Goal: Find specific page/section: Find specific page/section

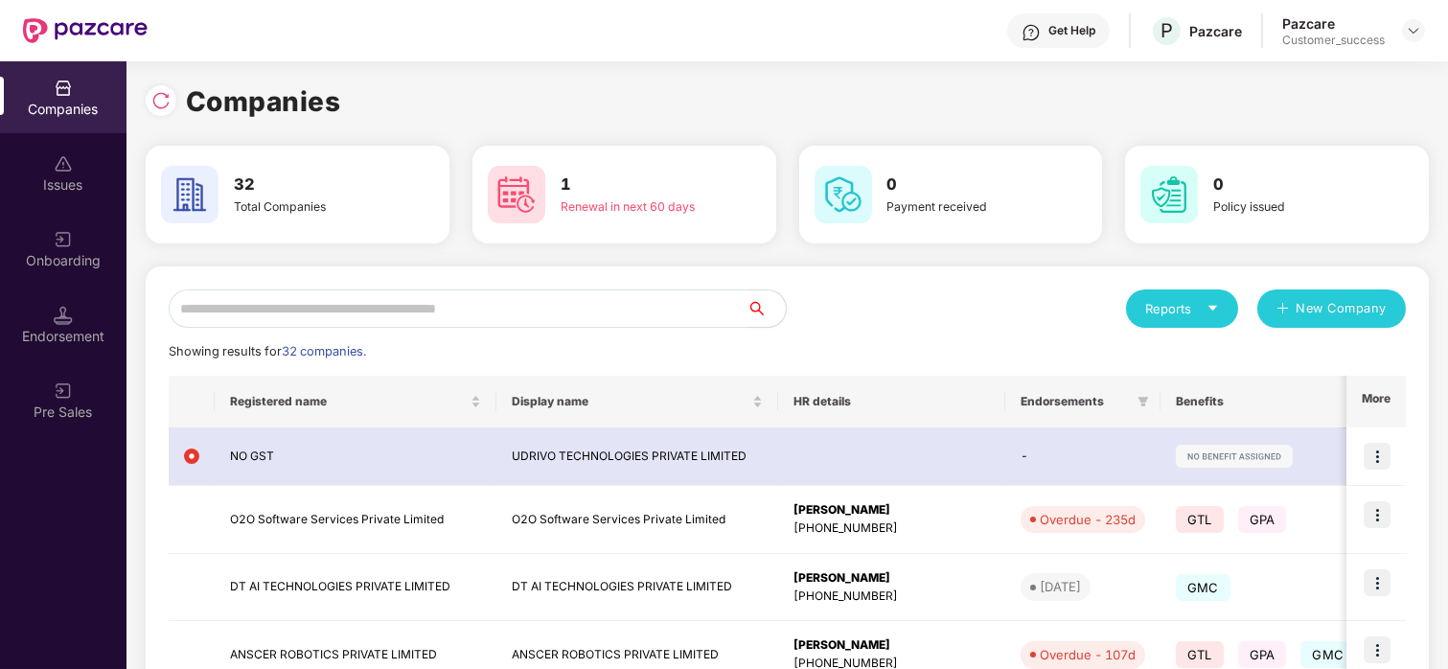
click at [355, 321] on input "text" at bounding box center [458, 308] width 579 height 38
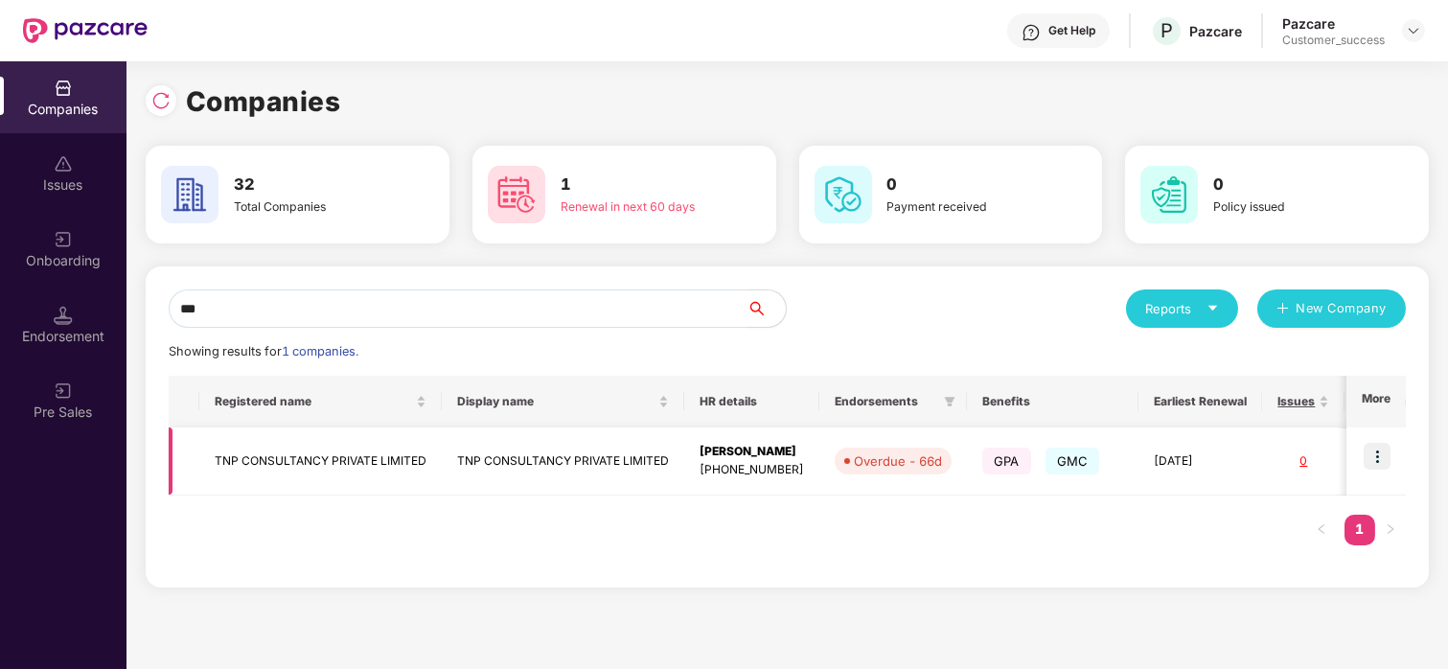
type input "***"
click at [246, 433] on td "TNP CONSULTANCY PRIVATE LIMITED" at bounding box center [320, 461] width 242 height 68
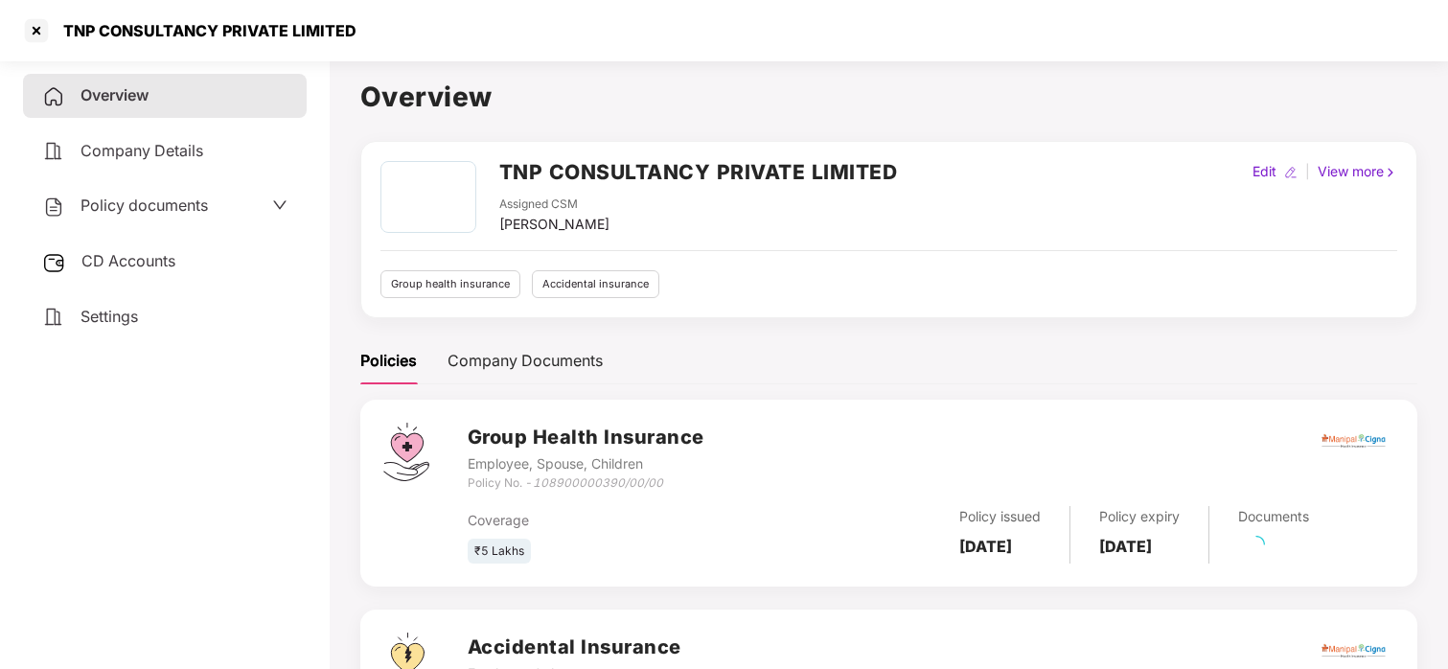
click at [188, 196] on span "Policy documents" at bounding box center [143, 204] width 127 height 19
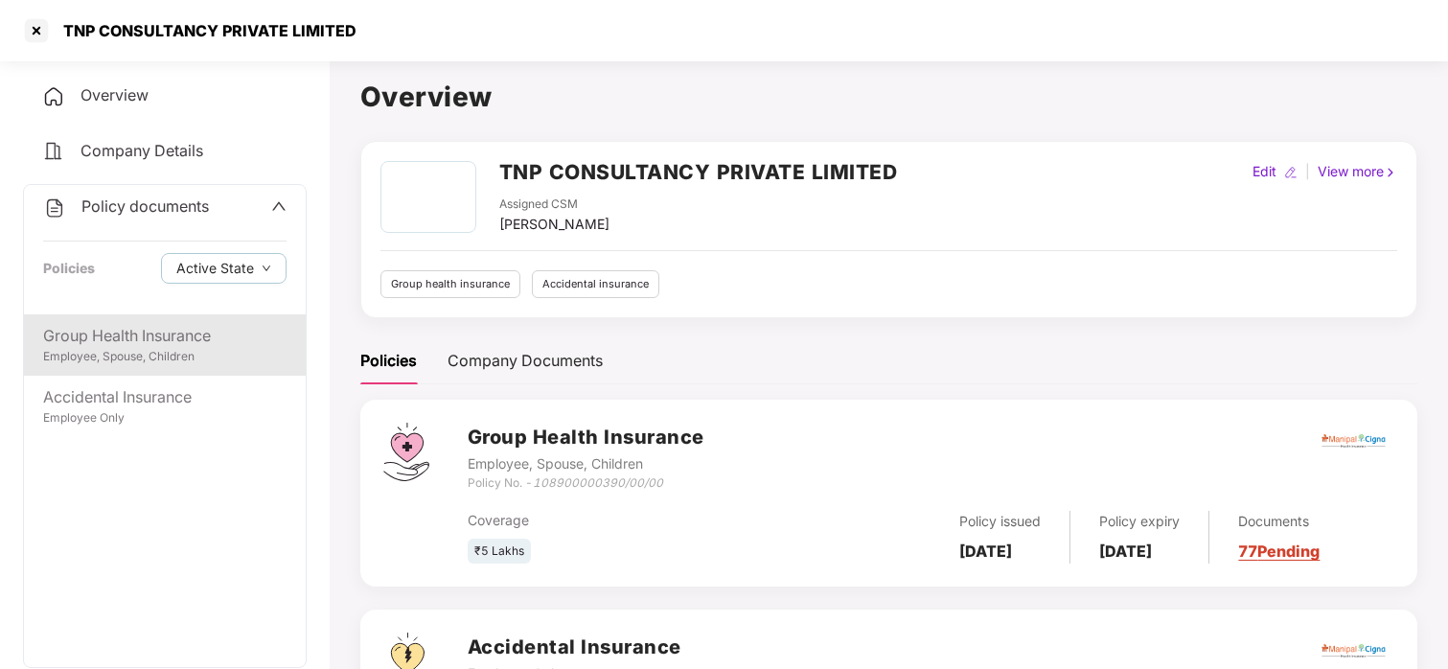
click at [56, 337] on div "Group Health Insurance" at bounding box center [164, 336] width 243 height 24
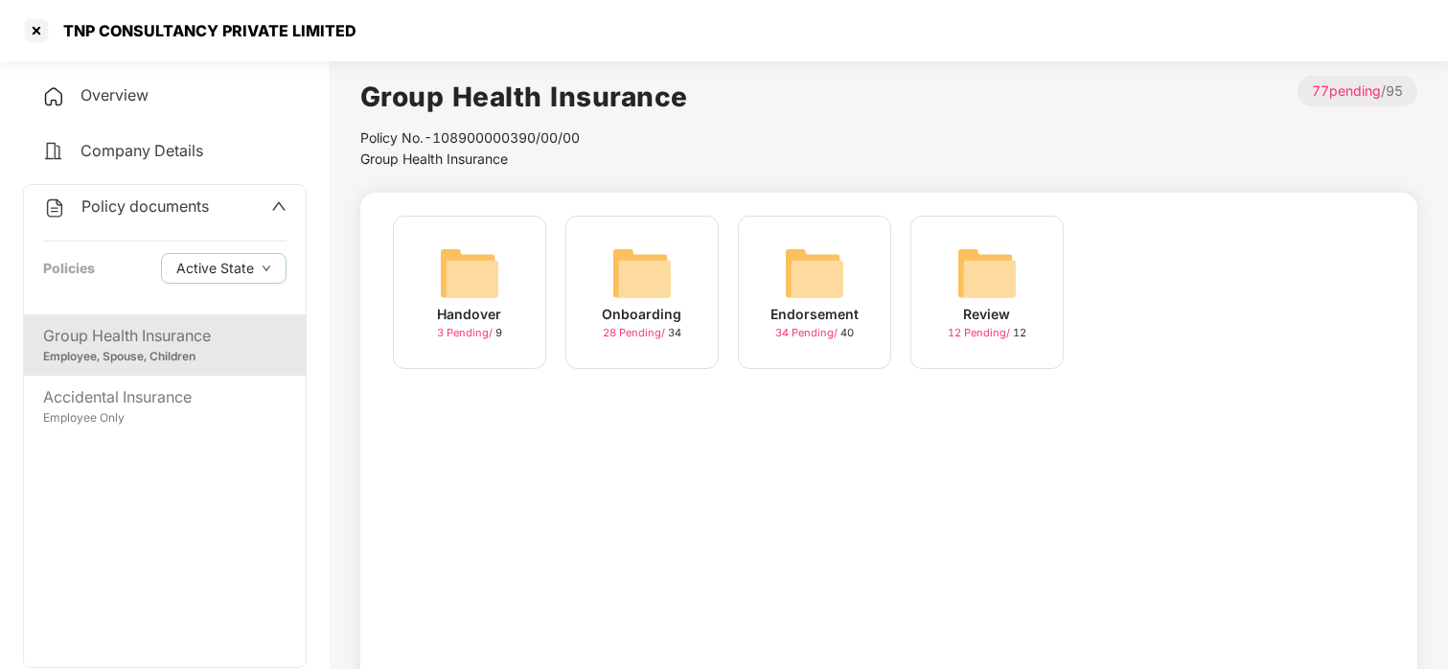
click at [627, 269] on img at bounding box center [641, 272] width 61 height 61
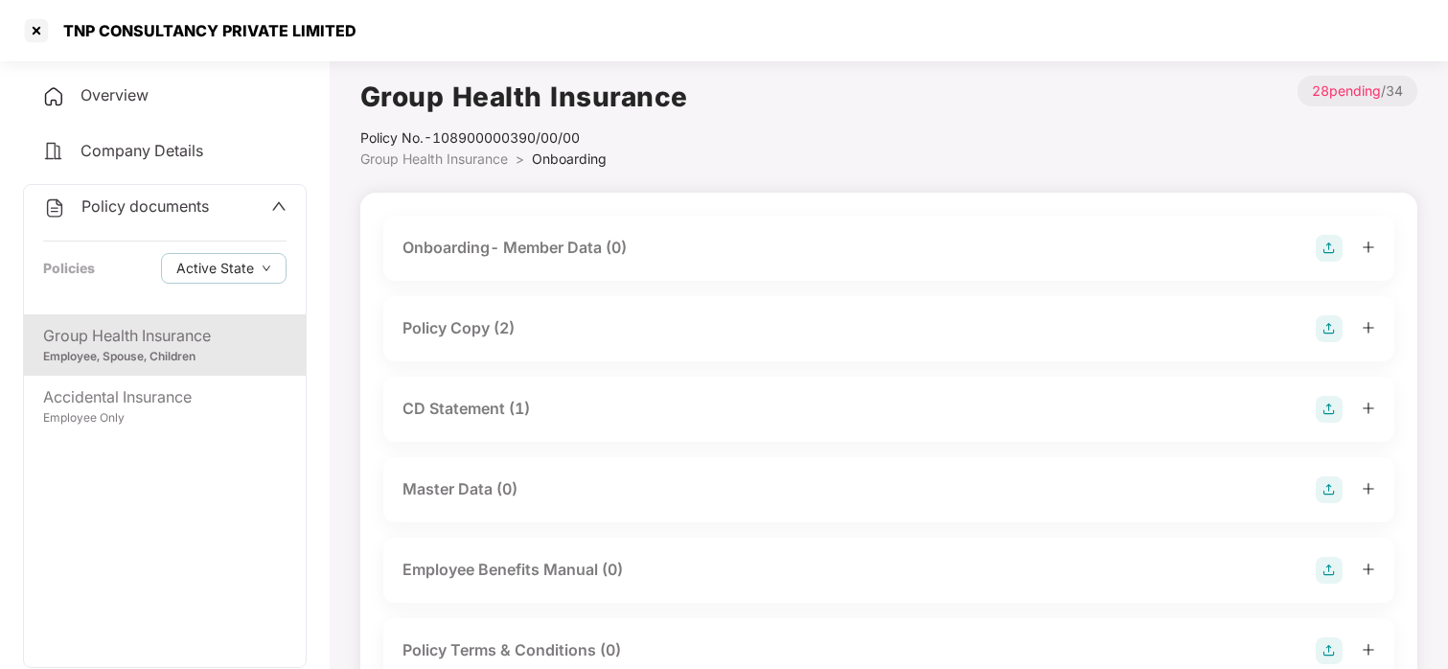
click at [491, 332] on div "Policy Copy (2)" at bounding box center [458, 328] width 112 height 24
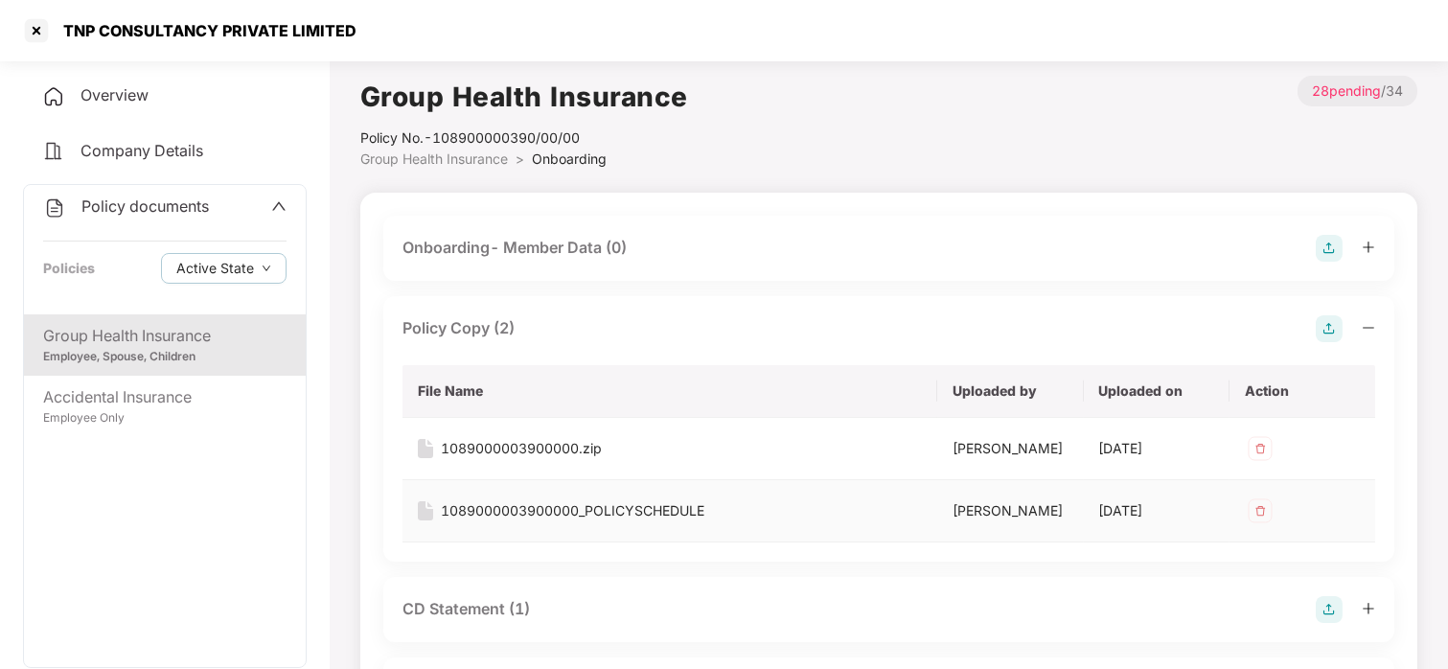
click at [651, 505] on div "1089000003900000_POLICYSCHEDULE" at bounding box center [572, 510] width 263 height 21
click at [31, 17] on div at bounding box center [36, 30] width 31 height 31
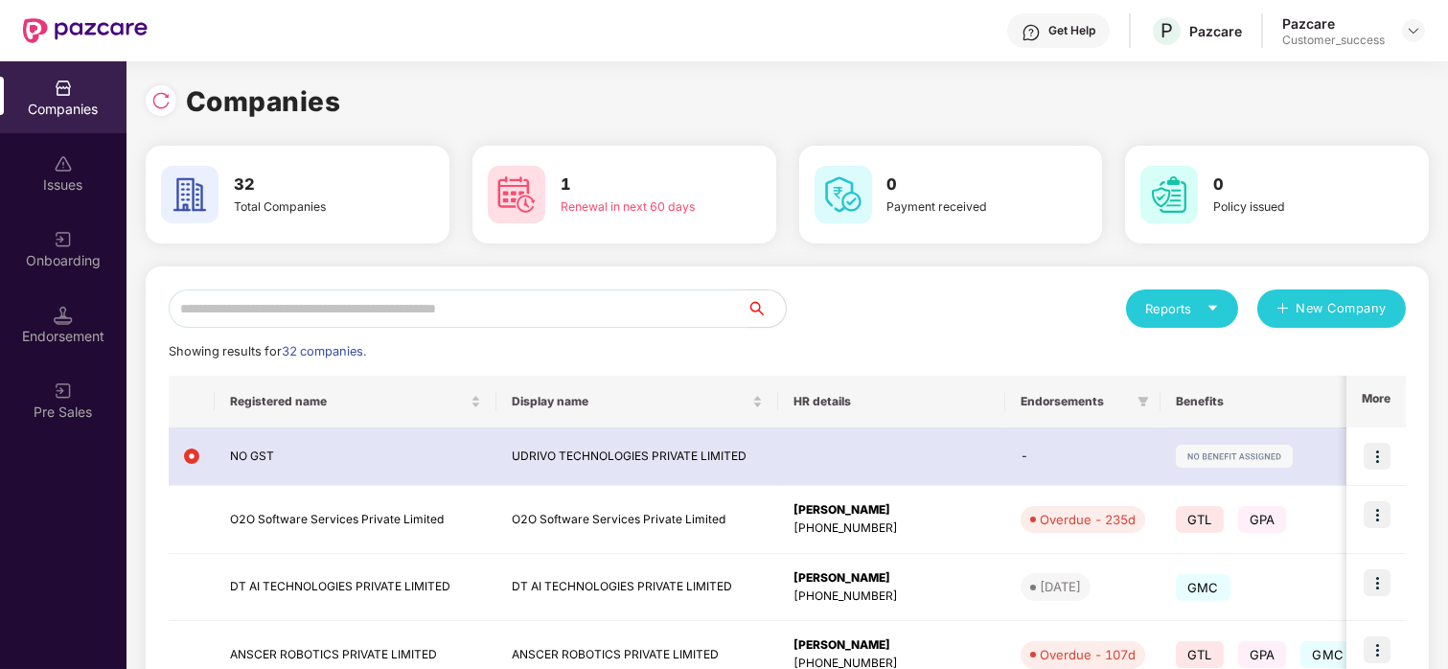
click at [507, 301] on input "text" at bounding box center [458, 308] width 579 height 38
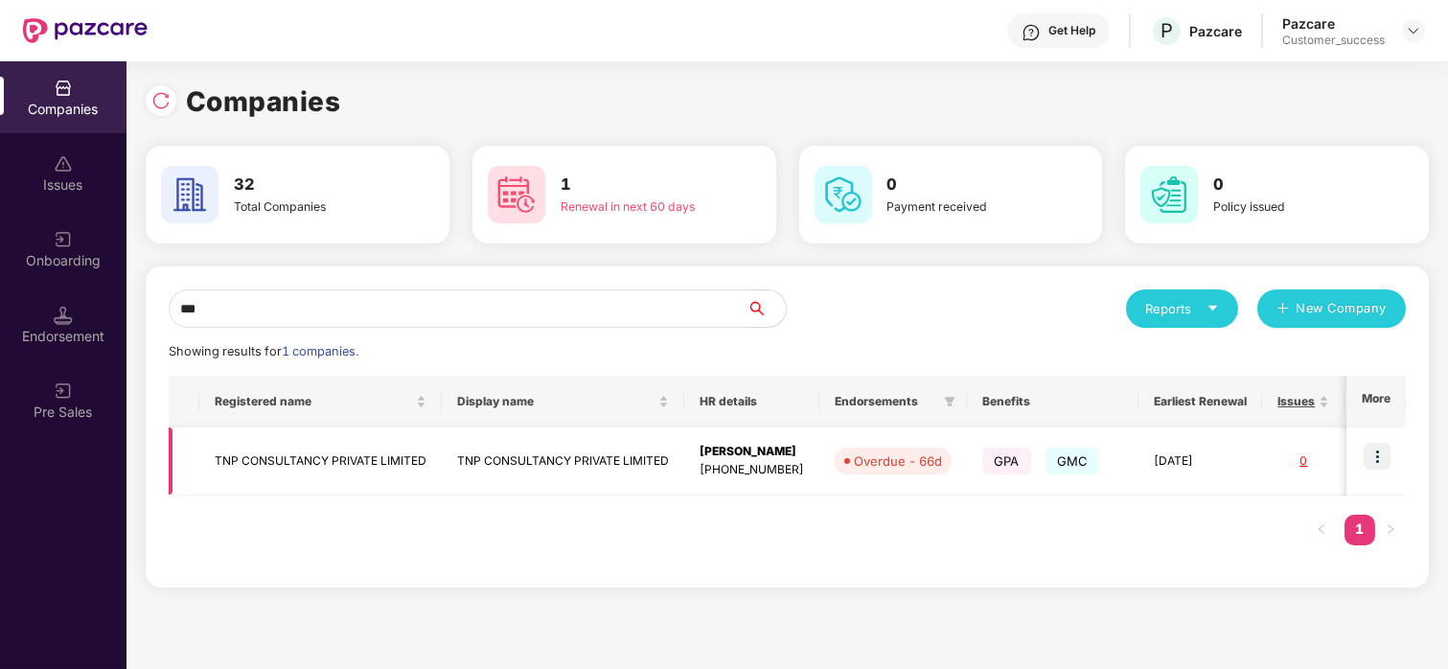
type input "***"
click at [1372, 443] on img at bounding box center [1376, 456] width 27 height 27
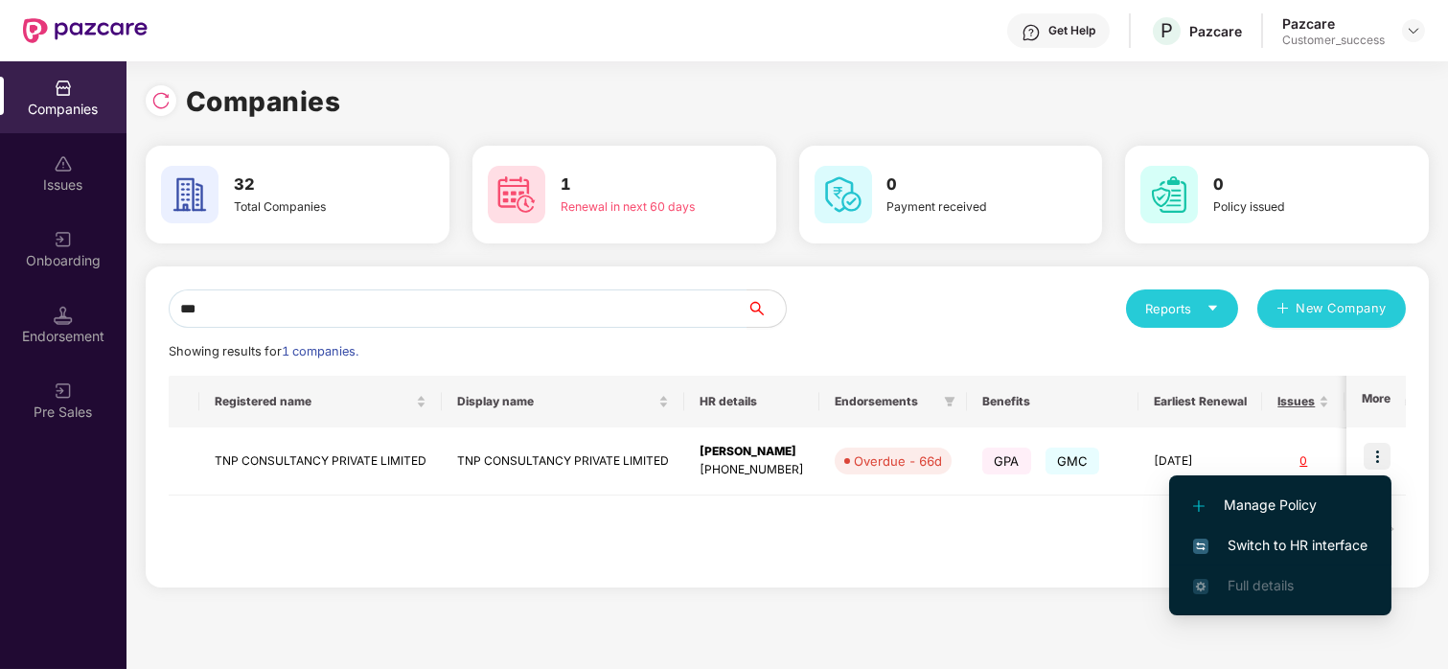
click at [1244, 537] on span "Switch to HR interface" at bounding box center [1280, 545] width 174 height 21
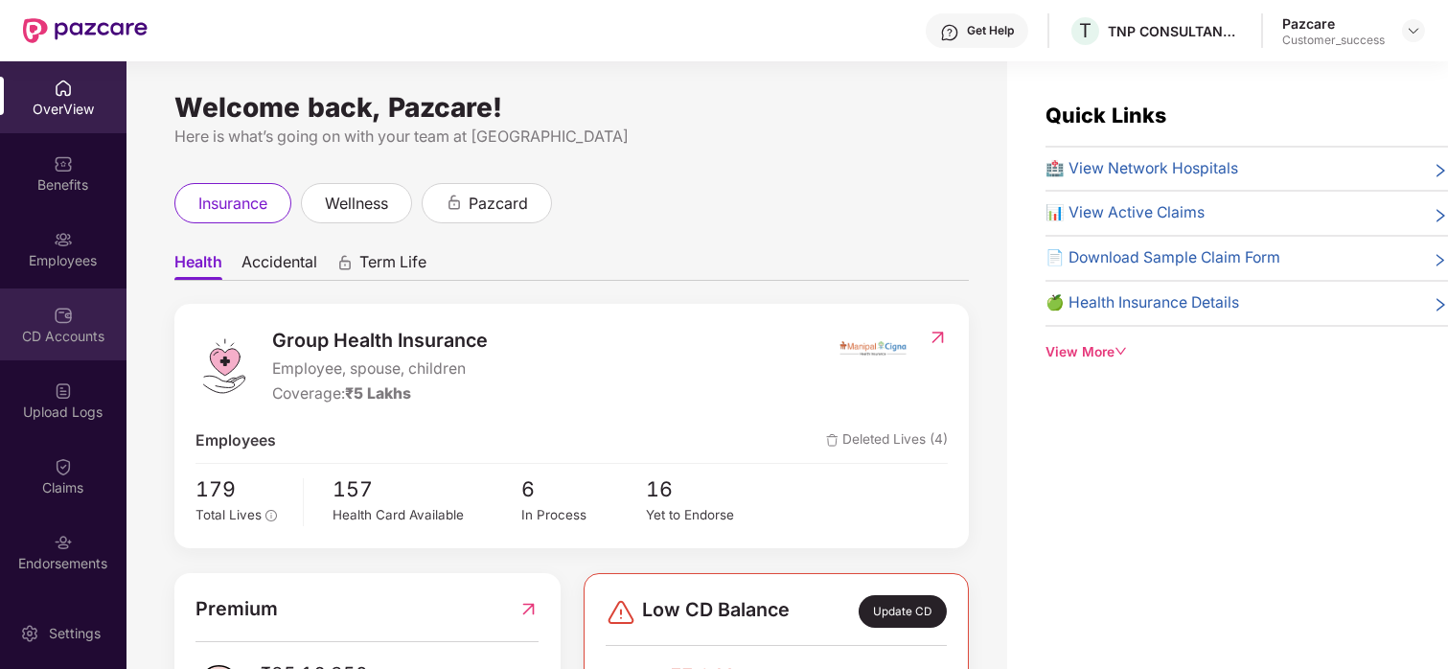
click at [70, 331] on div "CD Accounts" at bounding box center [63, 336] width 126 height 19
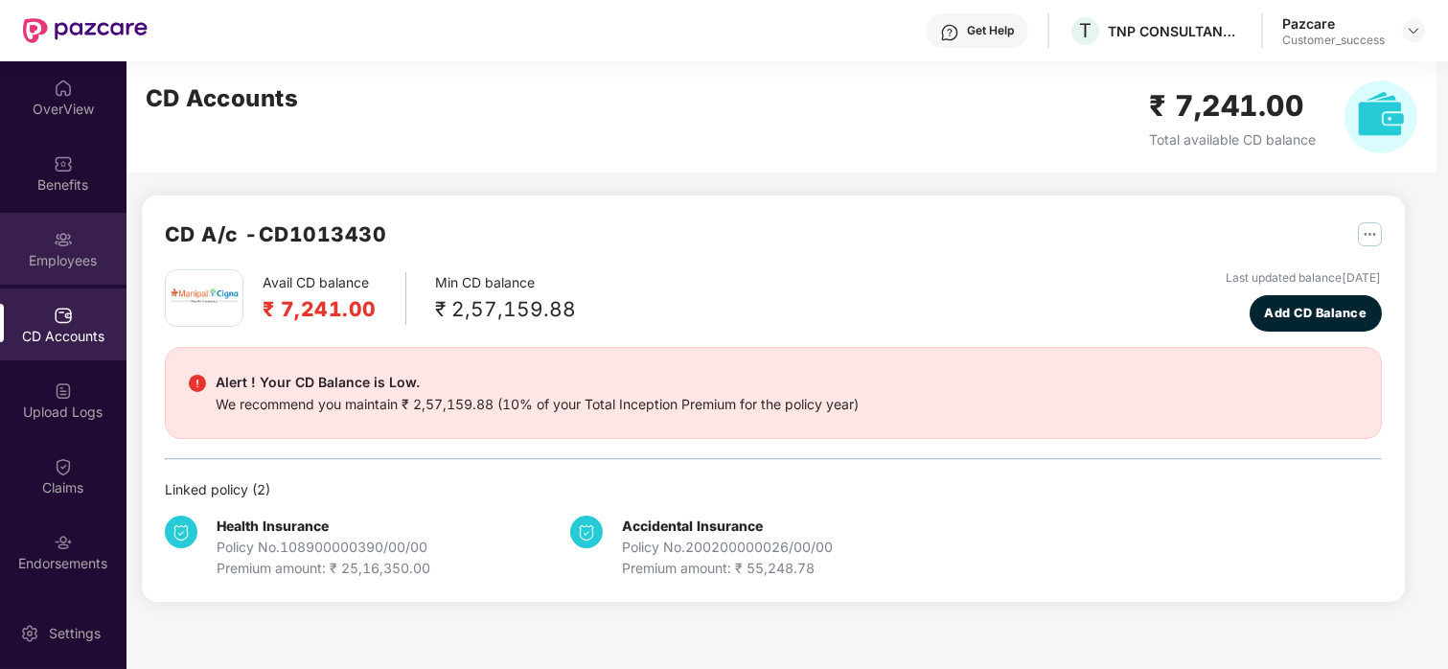
click at [58, 219] on div "Employees" at bounding box center [63, 249] width 126 height 72
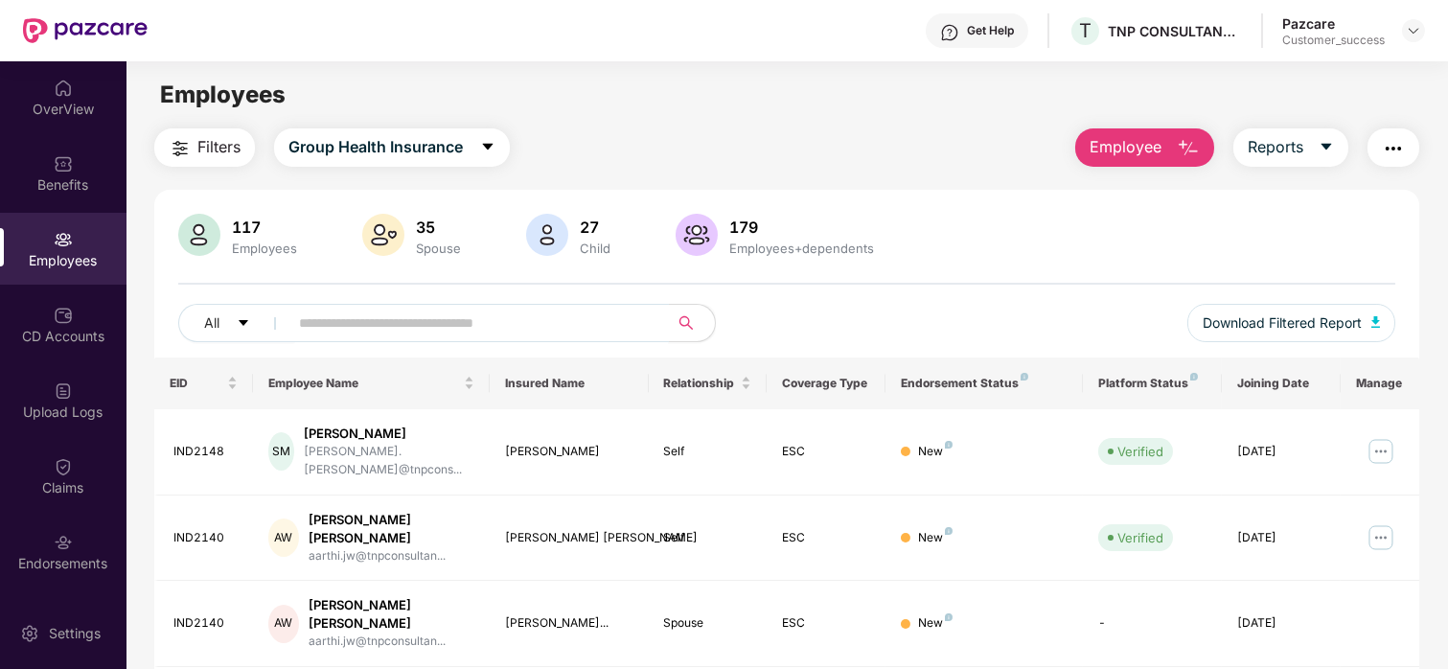
click at [640, 340] on span at bounding box center [472, 323] width 393 height 38
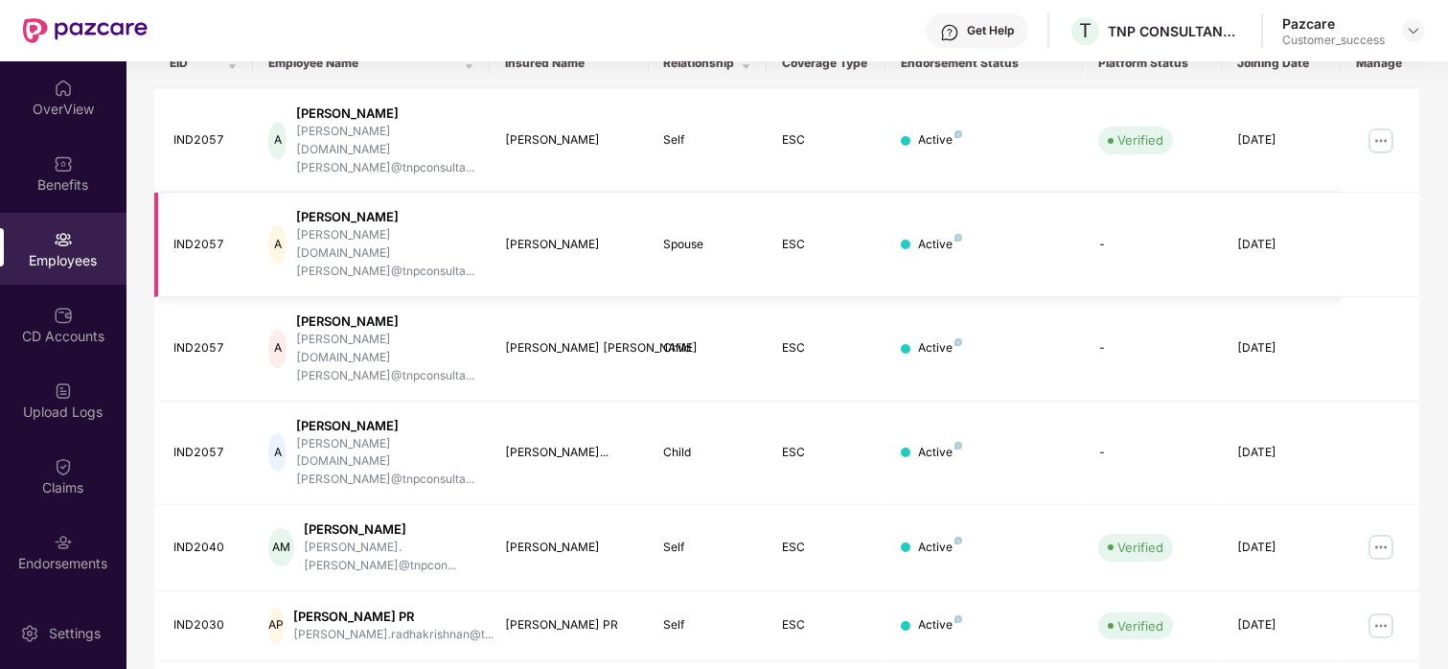
scroll to position [368, 0]
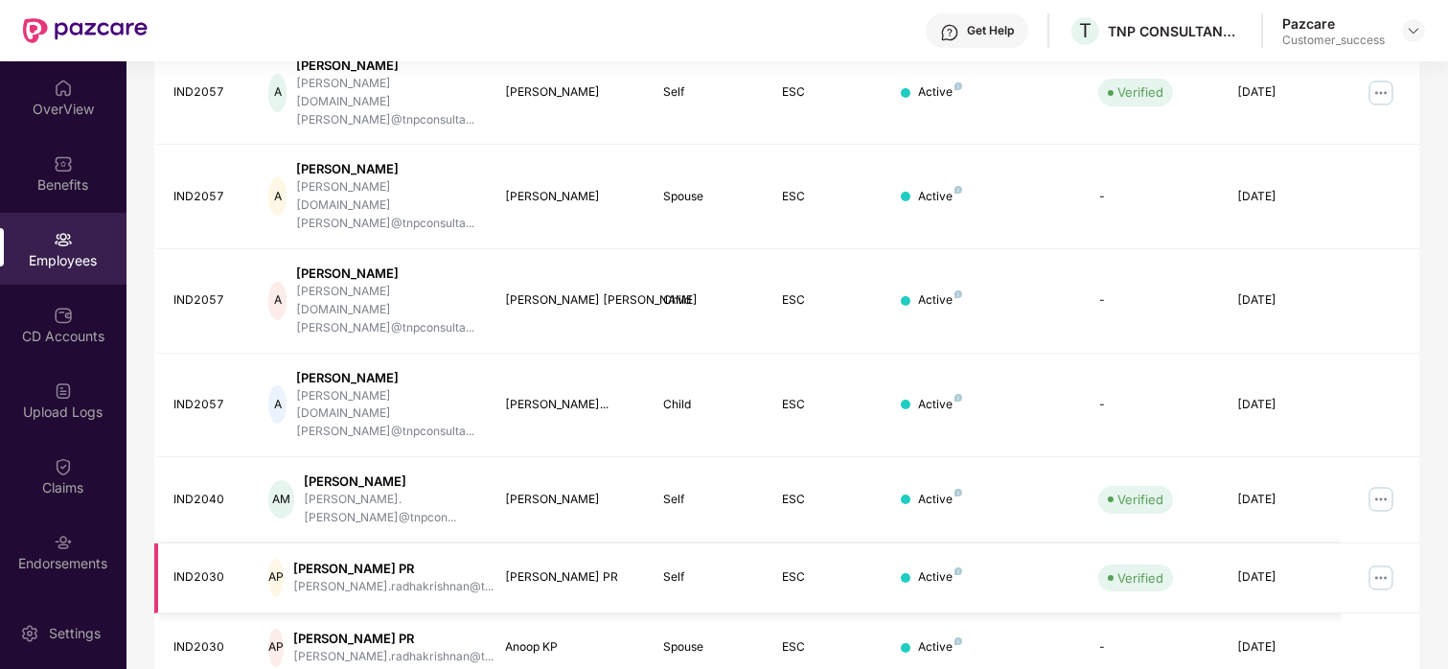
type input "******"
click at [1365, 562] on img at bounding box center [1380, 577] width 31 height 31
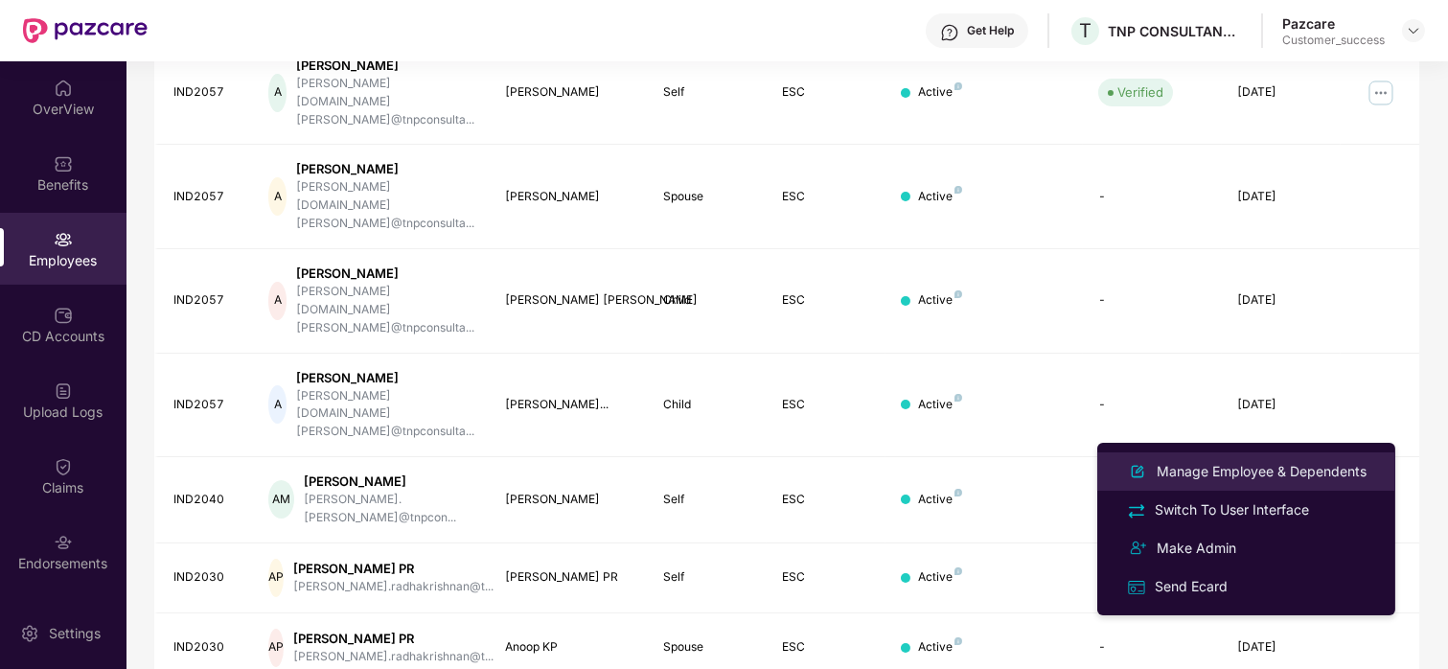
click at [1253, 470] on div "Manage Employee & Dependents" at bounding box center [1261, 471] width 217 height 21
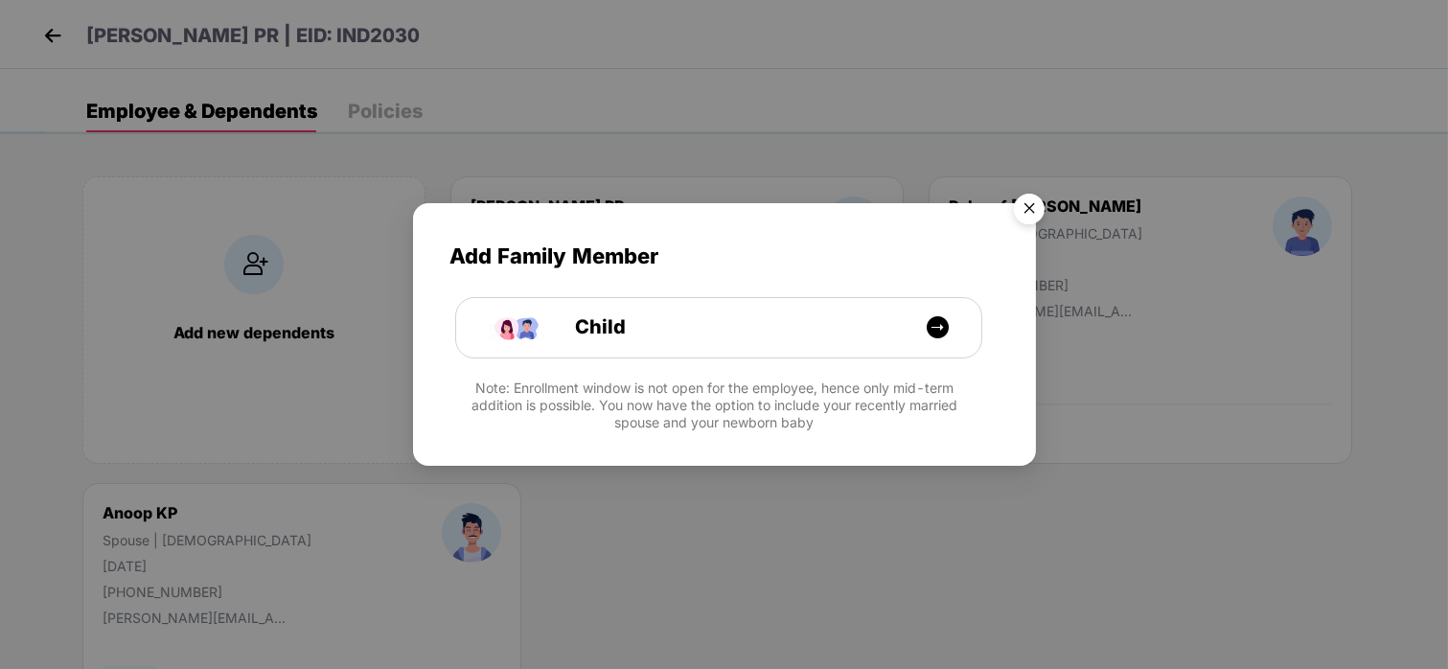
click at [1014, 215] on img "Close" at bounding box center [1029, 212] width 54 height 54
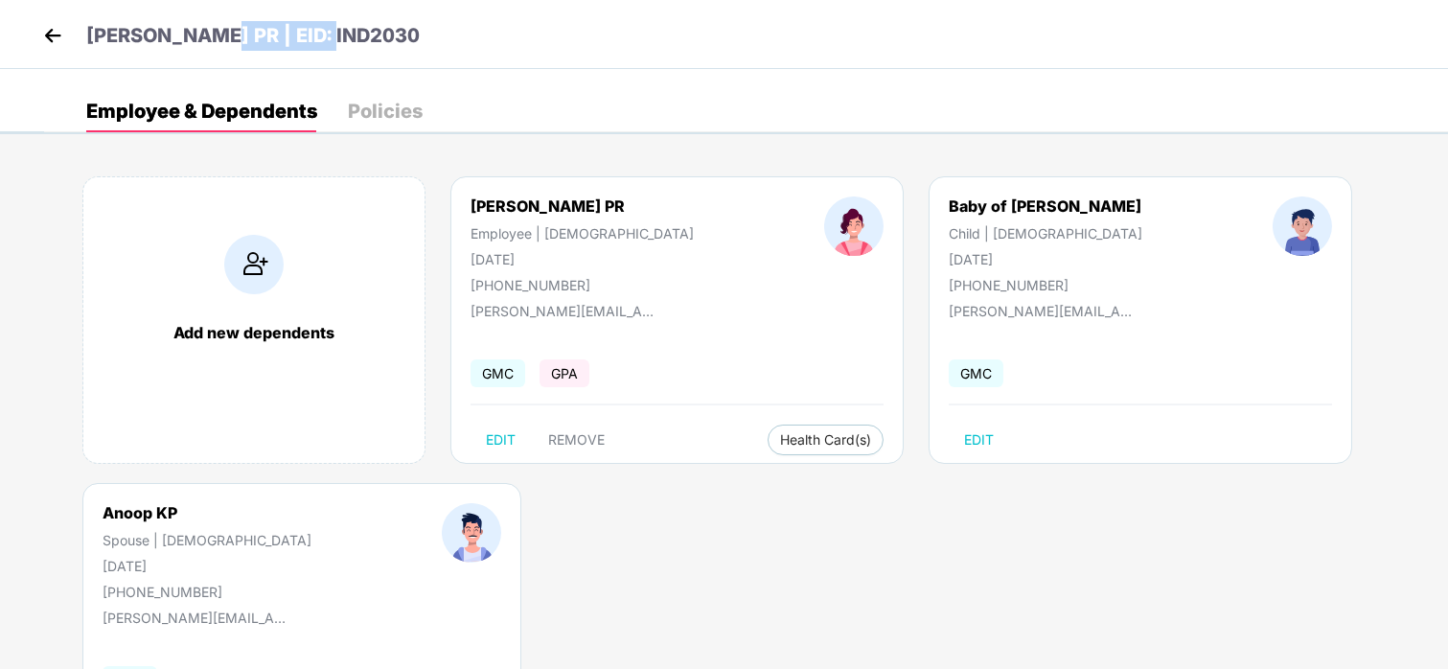
drag, startPoint x: 192, startPoint y: 27, endPoint x: 400, endPoint y: 10, distance: 208.6
click at [400, 10] on div "[PERSON_NAME] PR | EID: IND2030" at bounding box center [724, 34] width 1448 height 69
copy p "EID: IND2030"
click at [45, 43] on img at bounding box center [52, 35] width 29 height 29
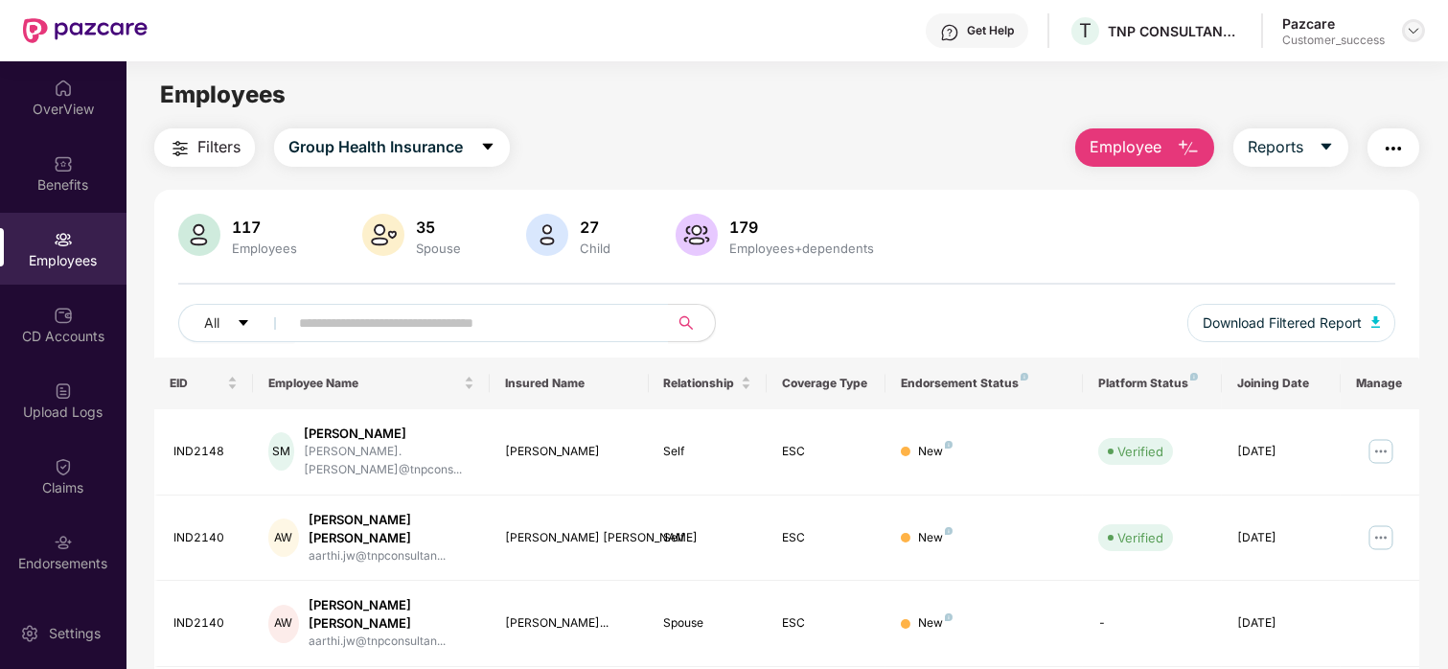
click at [1414, 36] on img at bounding box center [1413, 30] width 15 height 15
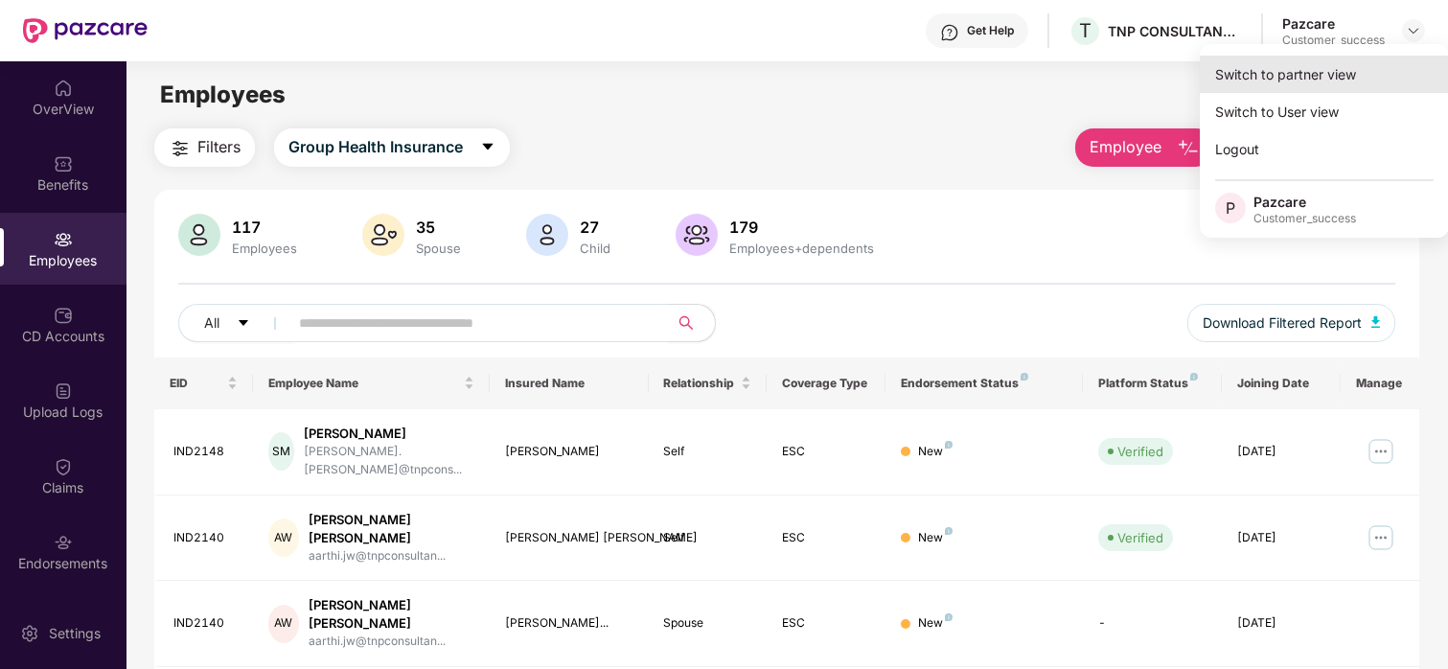
click at [1339, 71] on div "Switch to partner view" at bounding box center [1324, 74] width 249 height 37
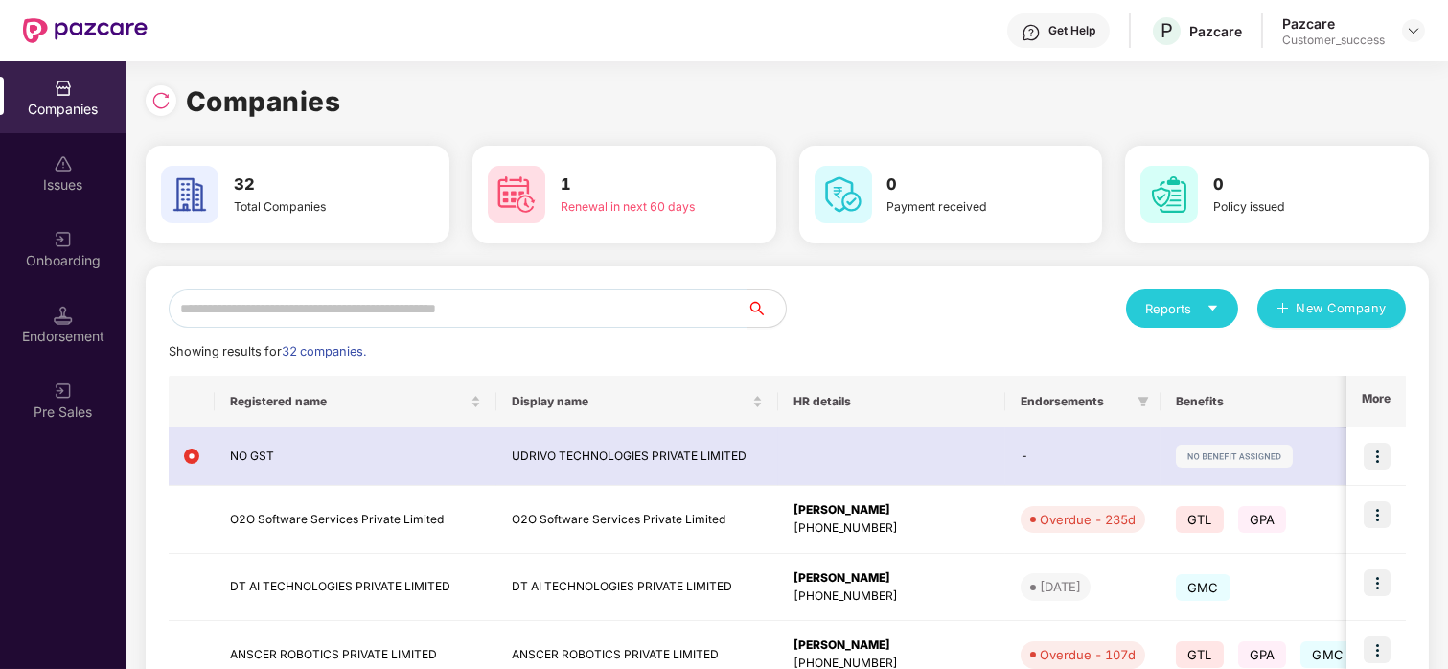
click at [1339, 71] on div "Companies 32 Total Companies 1 Renewal in next 60 days 0 Payment received 0 Pol…" at bounding box center [787, 631] width 1283 height 1141
click at [764, 665] on td "ANSCER ROBOTICS PRIVATE LIMITED" at bounding box center [637, 655] width 282 height 68
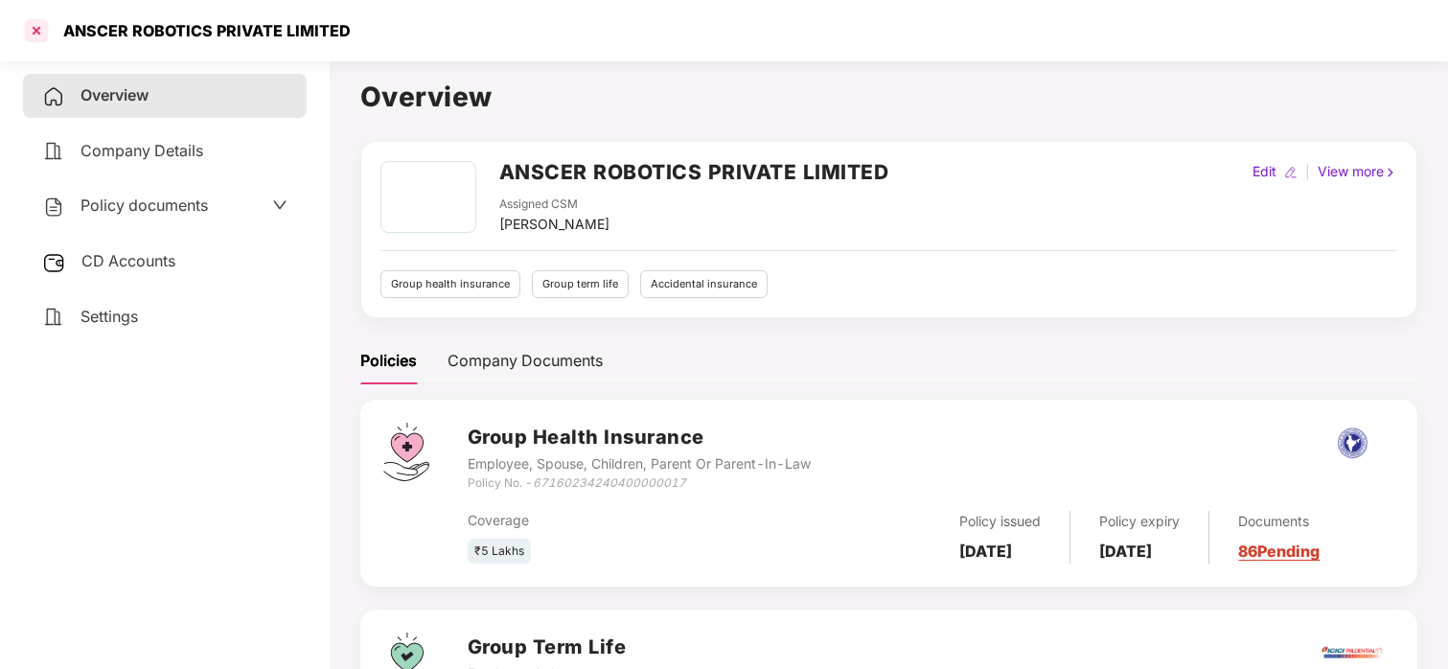
click at [49, 30] on div at bounding box center [36, 30] width 31 height 31
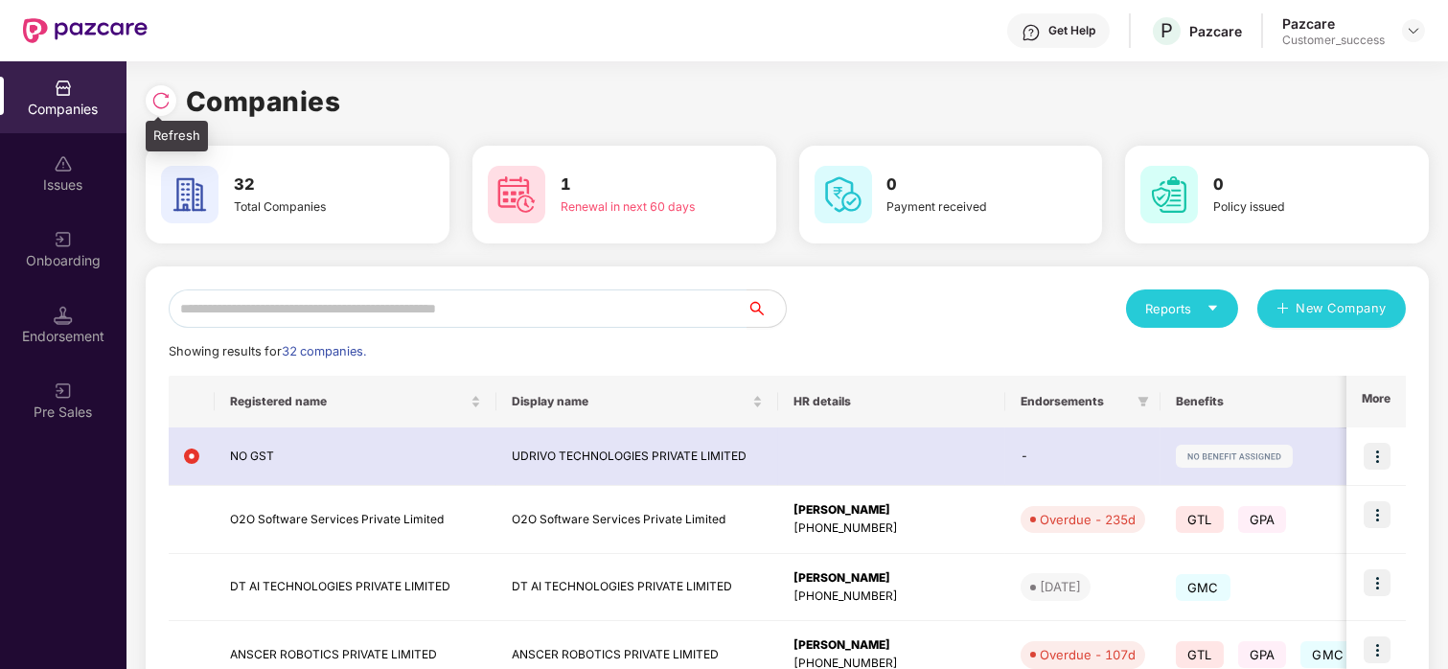
click at [161, 100] on img at bounding box center [160, 100] width 19 height 19
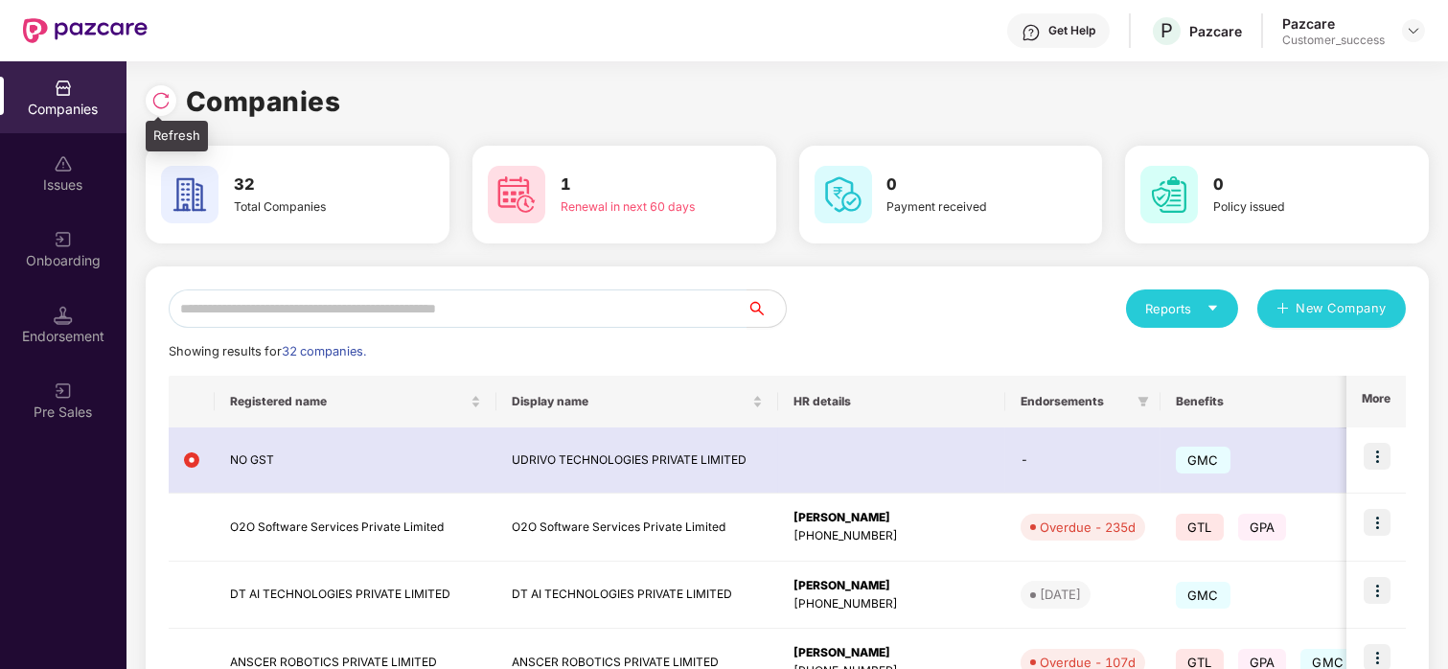
click at [167, 93] on img at bounding box center [160, 100] width 19 height 19
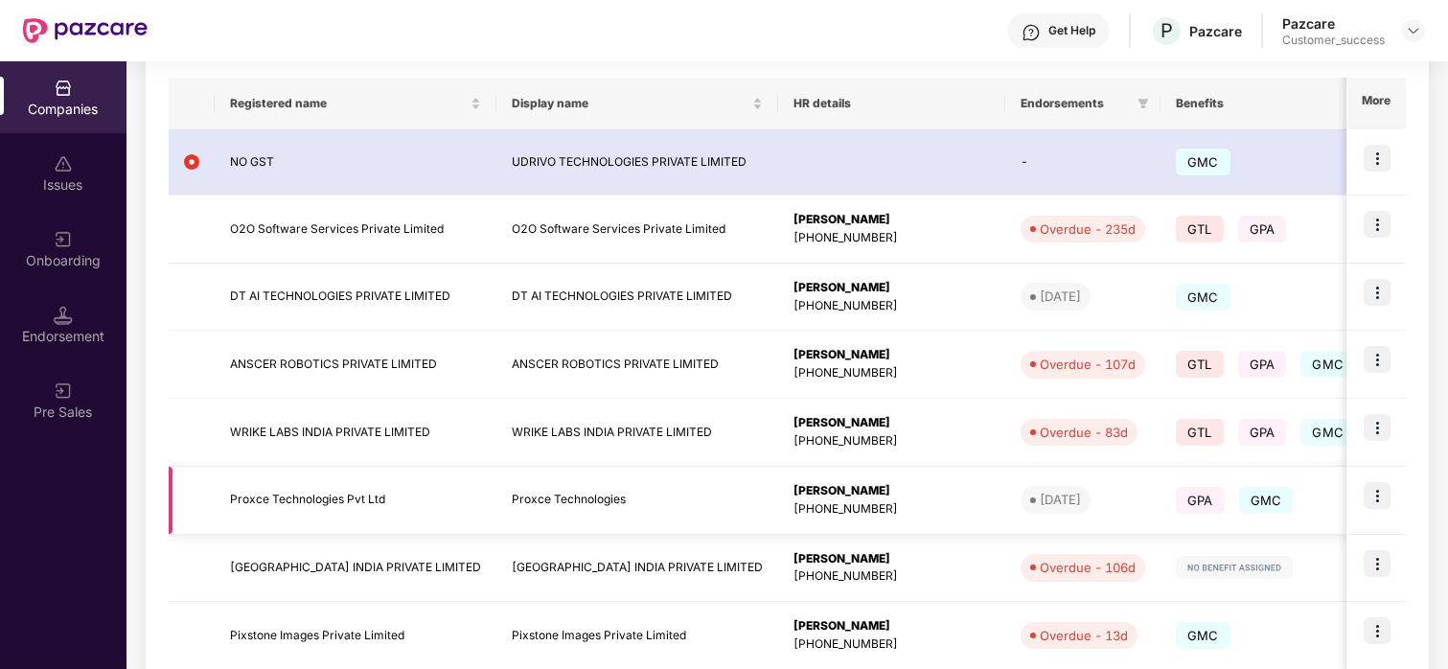
scroll to position [0, 0]
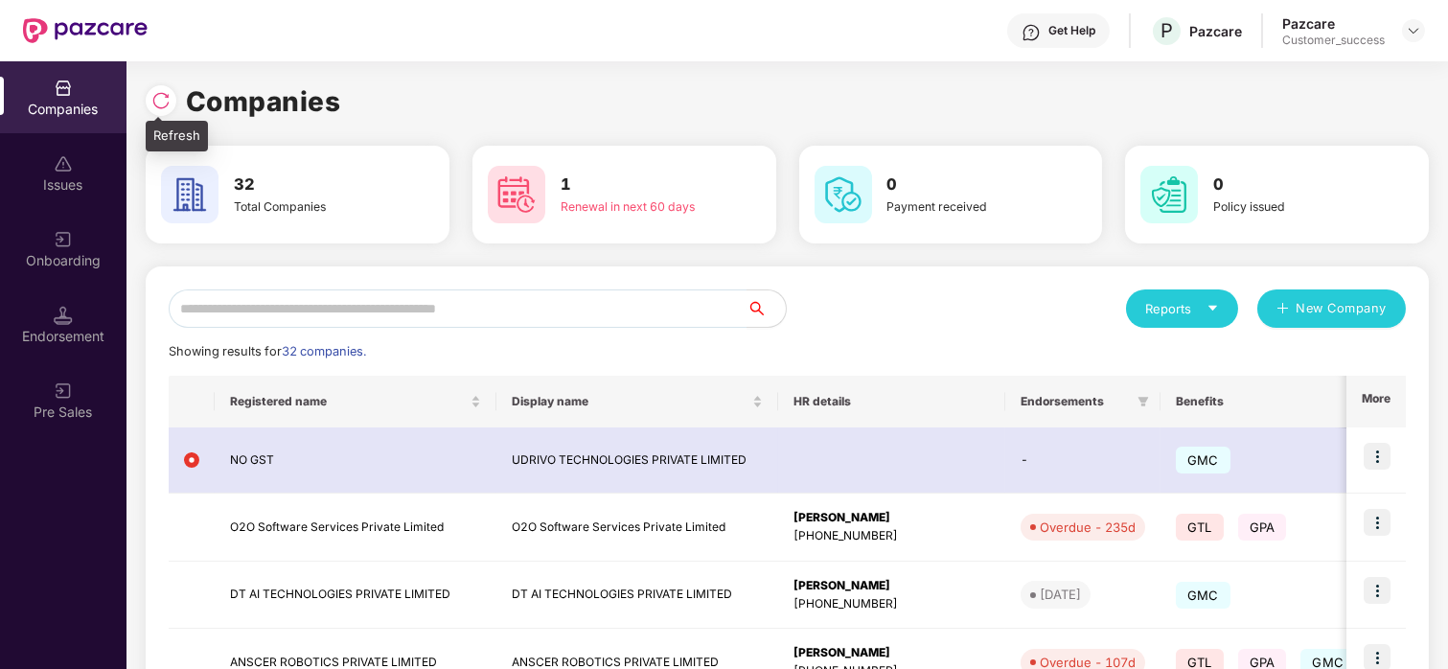
click at [151, 110] on div at bounding box center [161, 100] width 31 height 31
click at [492, 315] on input "text" at bounding box center [458, 308] width 579 height 38
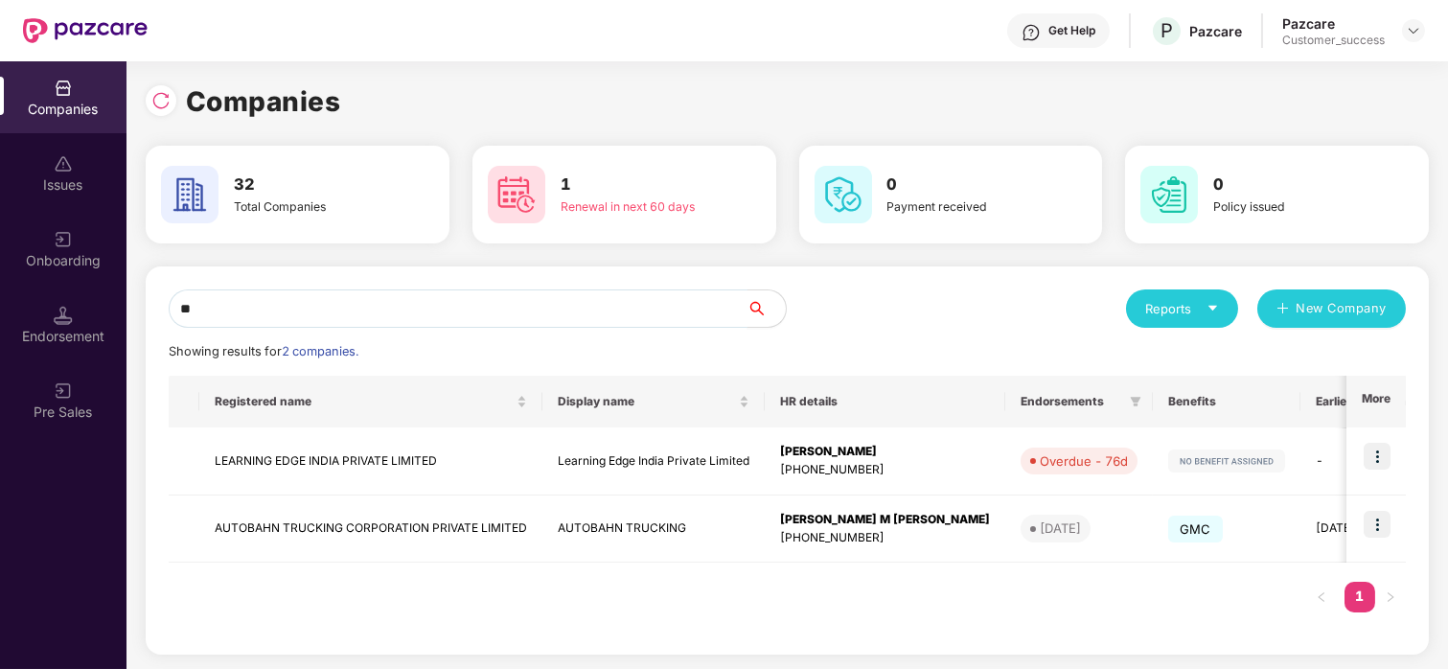
click at [481, 311] on input "**" at bounding box center [458, 308] width 579 height 38
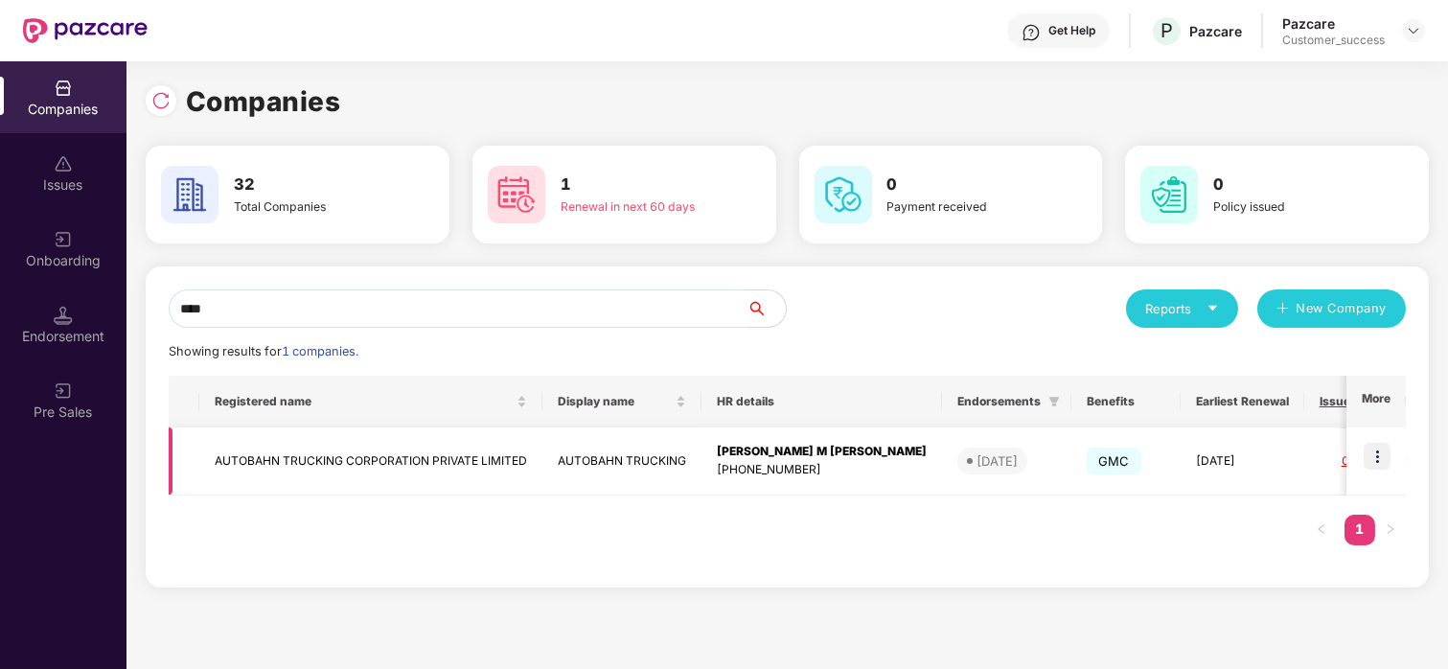
type input "****"
click at [1382, 448] on img at bounding box center [1376, 456] width 27 height 27
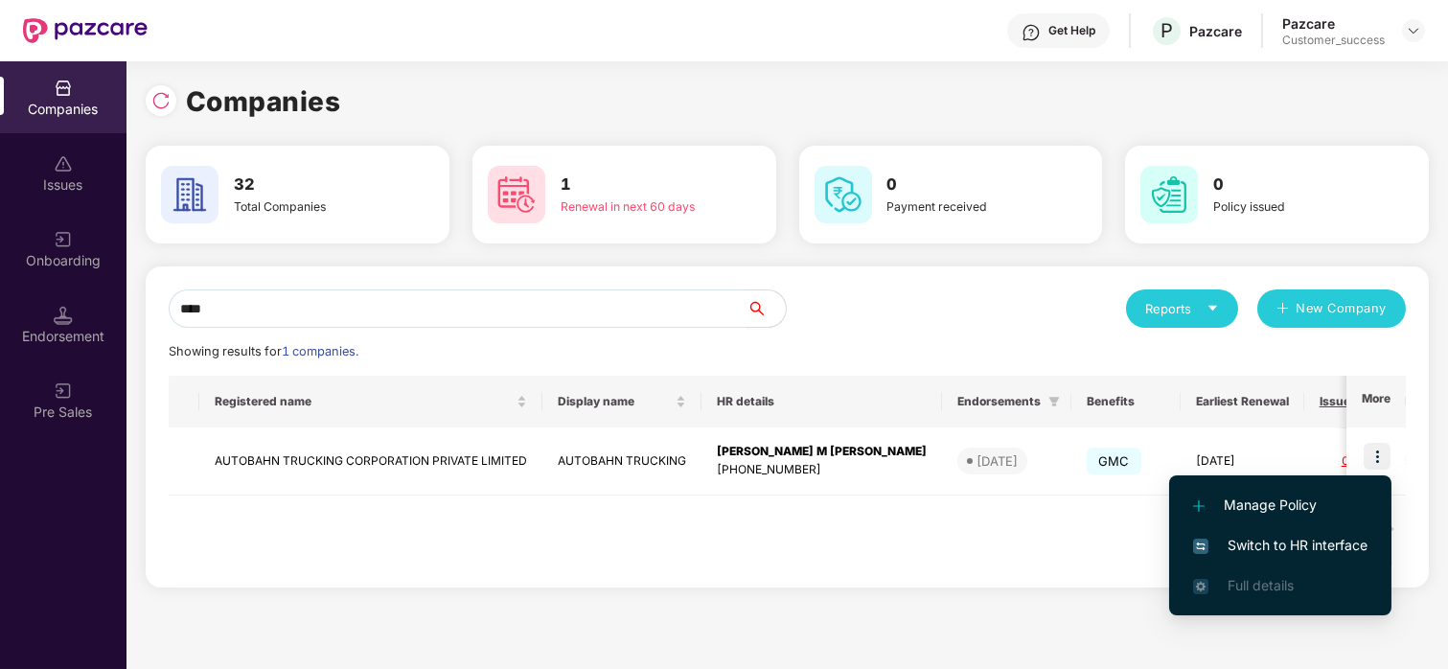
click at [1296, 556] on li "Switch to HR interface" at bounding box center [1280, 545] width 222 height 40
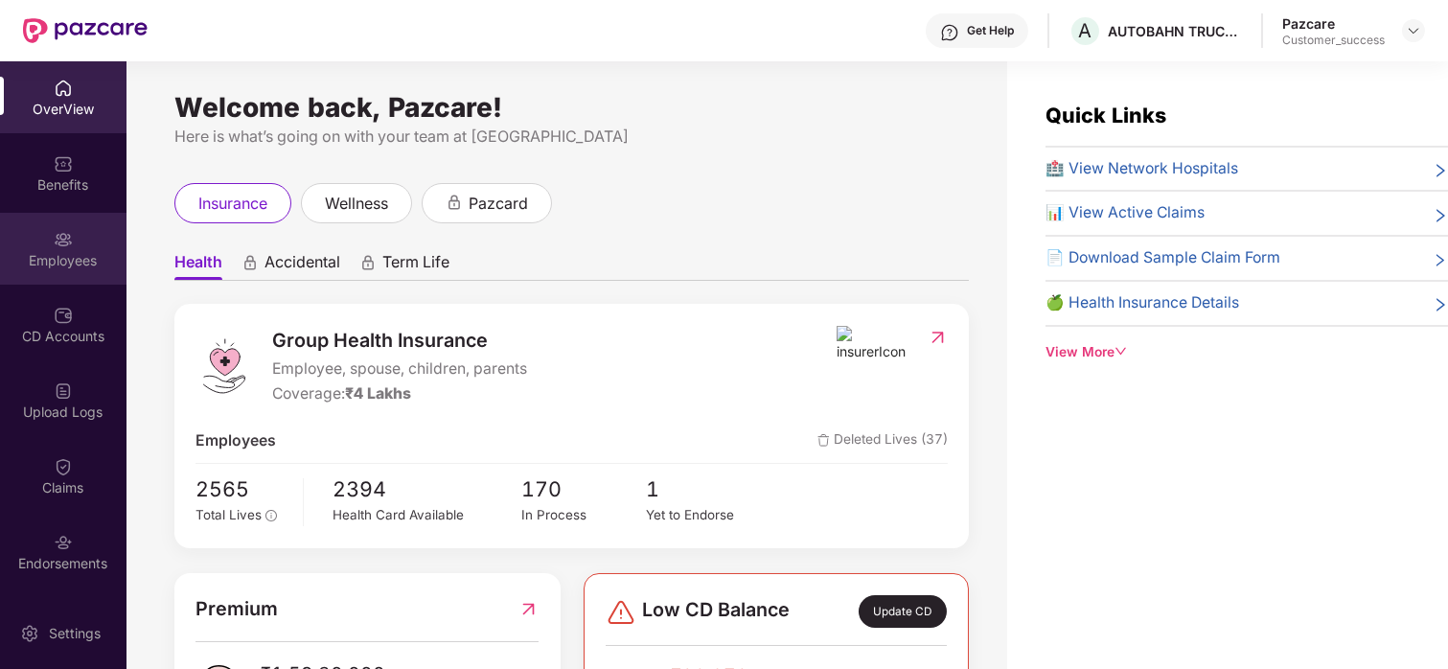
click at [67, 269] on div "Employees" at bounding box center [63, 249] width 126 height 72
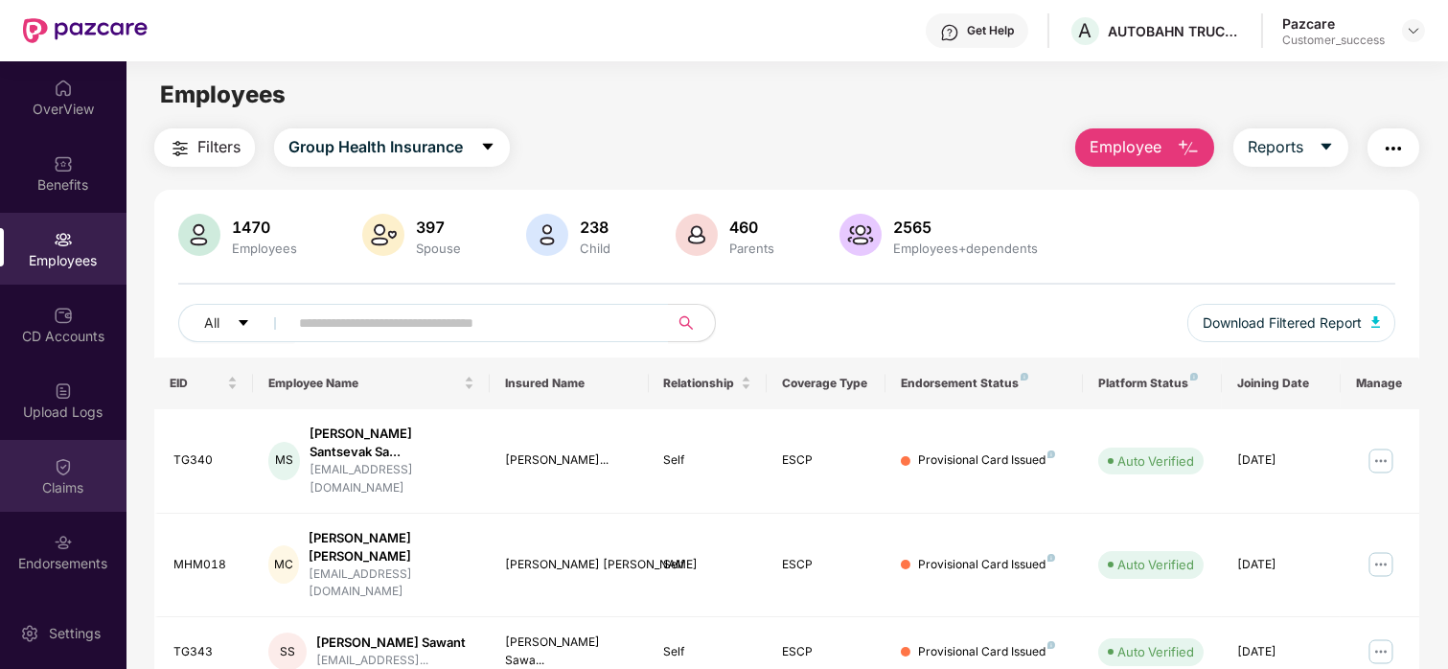
click at [48, 489] on div "Claims" at bounding box center [63, 487] width 126 height 19
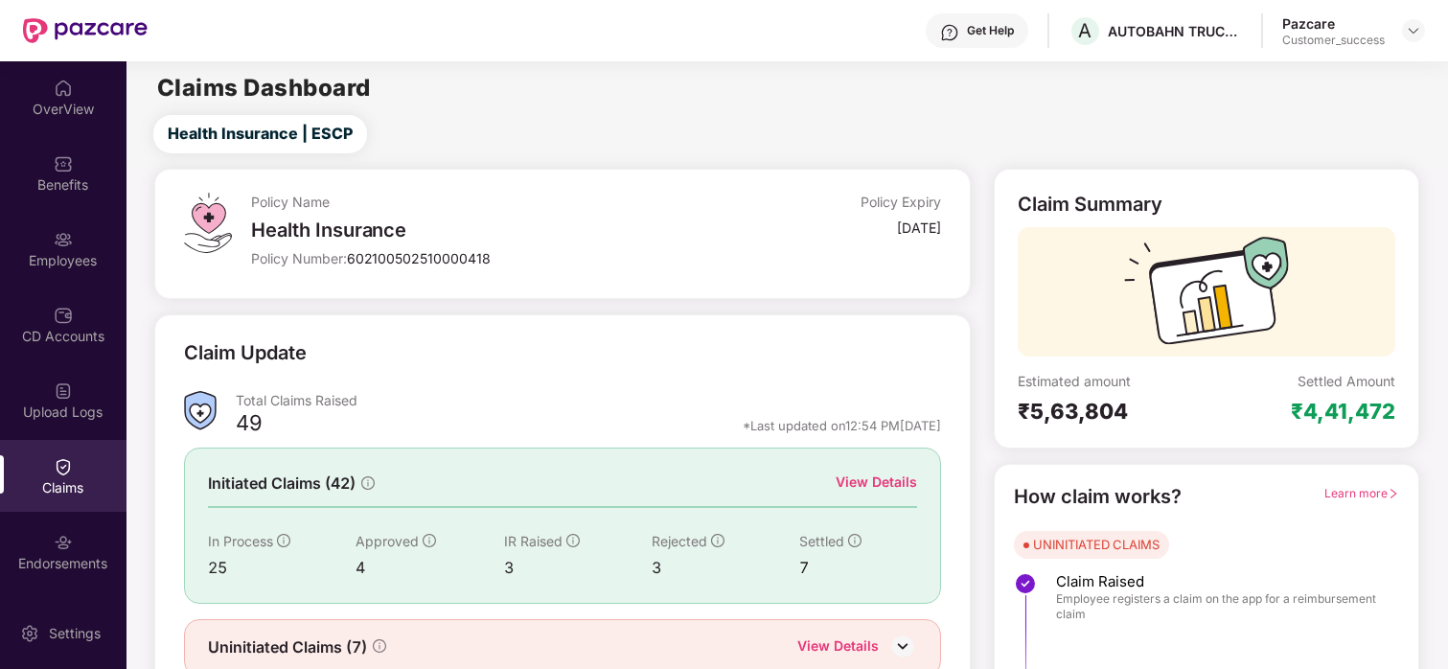
click at [869, 491] on div "View Details" at bounding box center [875, 481] width 81 height 21
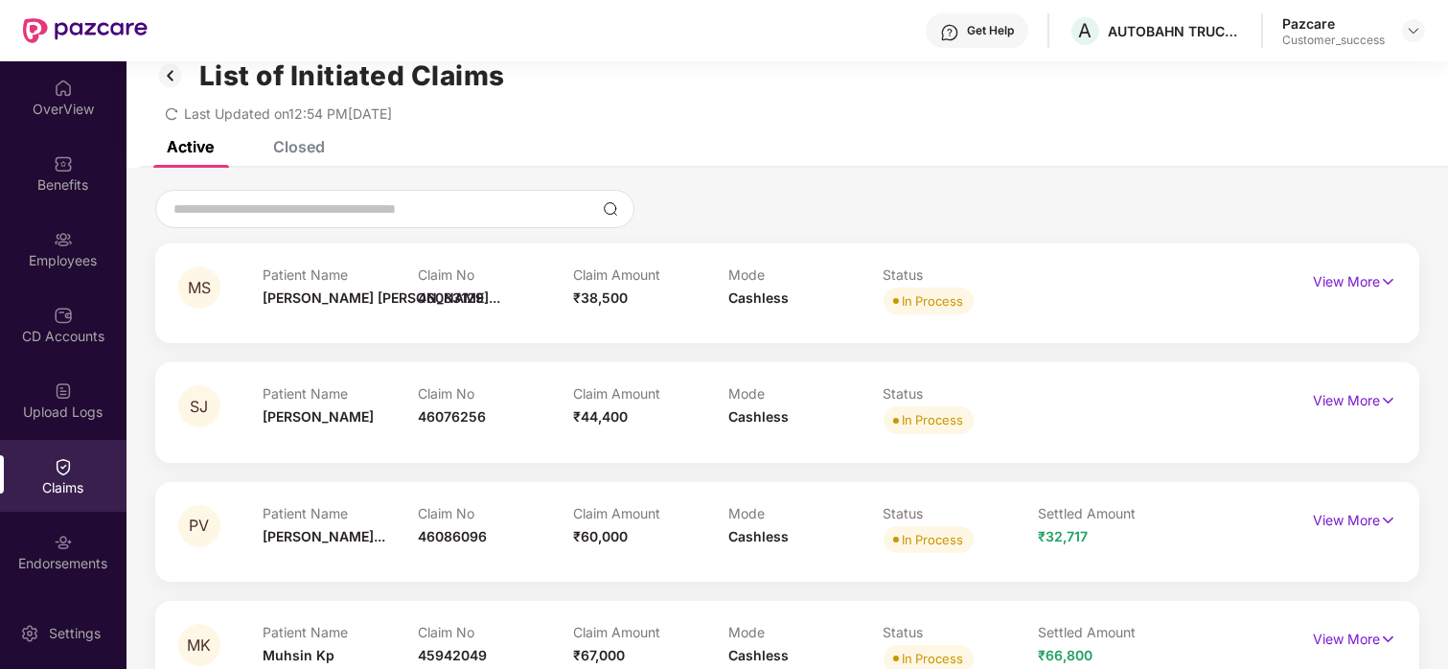
scroll to position [24, 0]
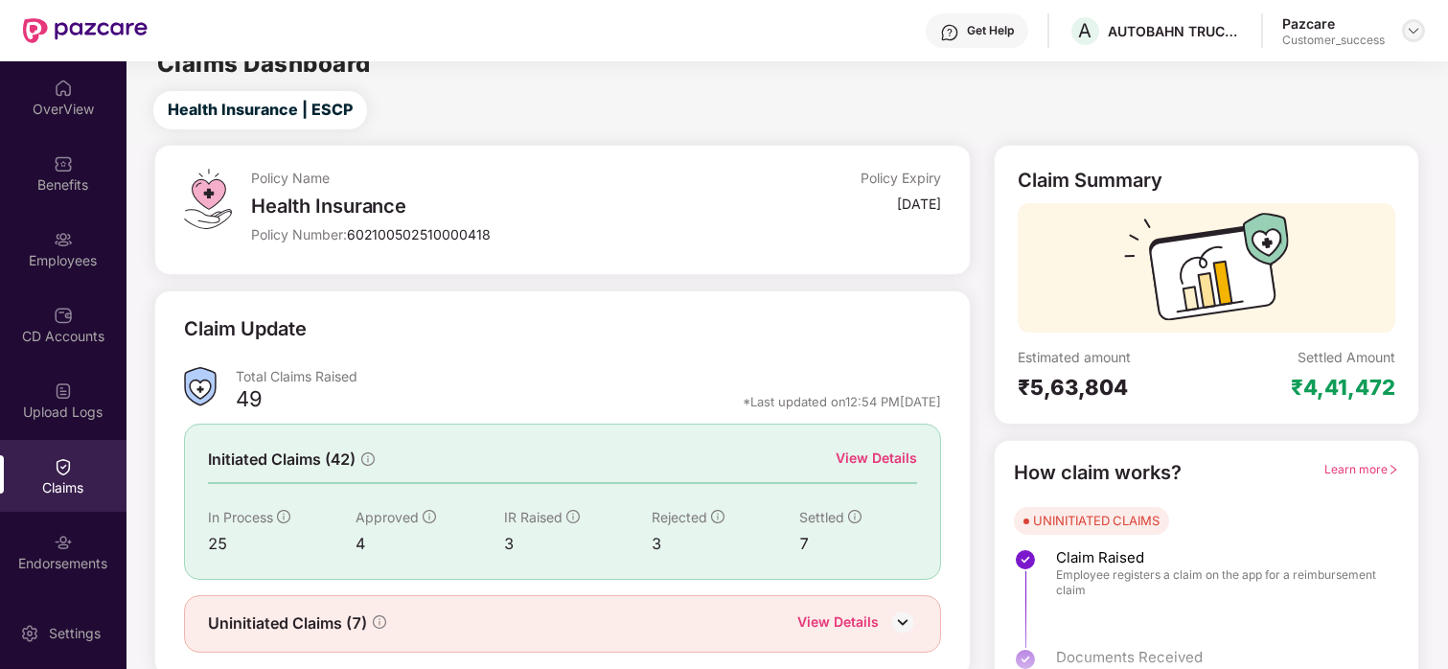
click at [1413, 31] on img at bounding box center [1413, 30] width 15 height 15
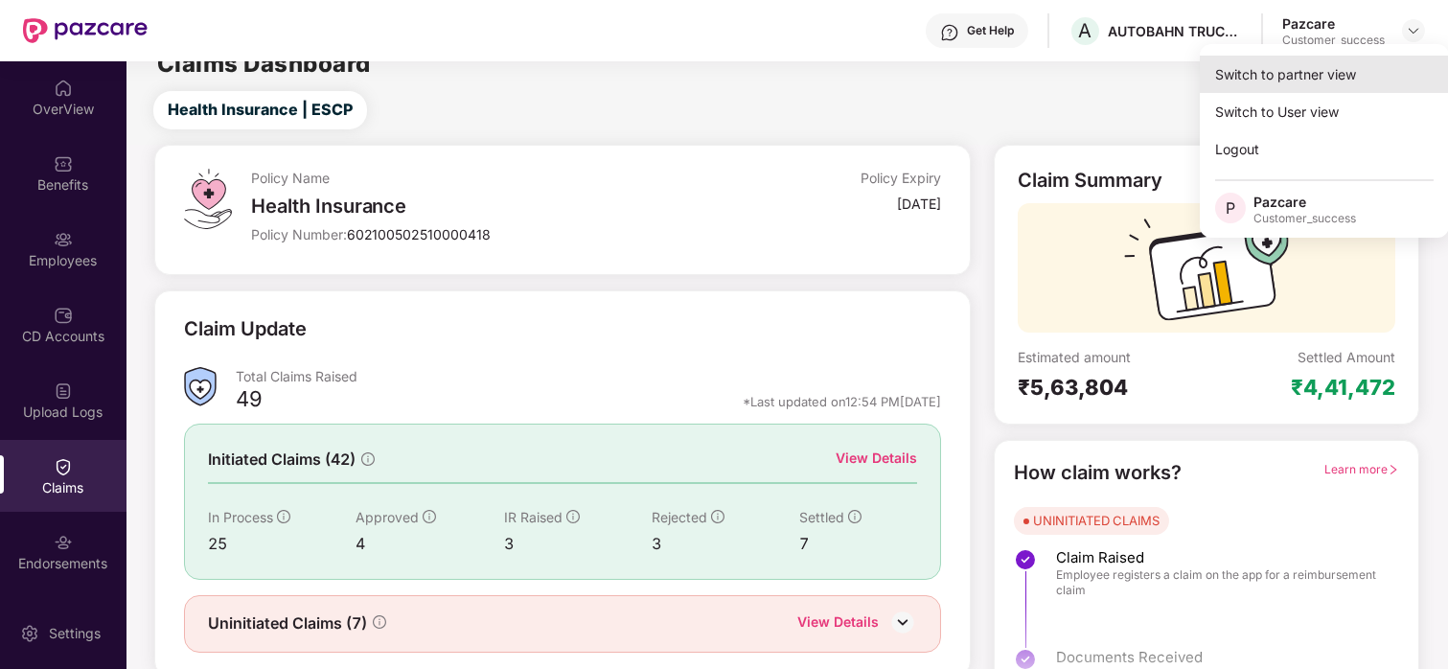
click at [1358, 65] on div "Switch to partner view" at bounding box center [1324, 74] width 249 height 37
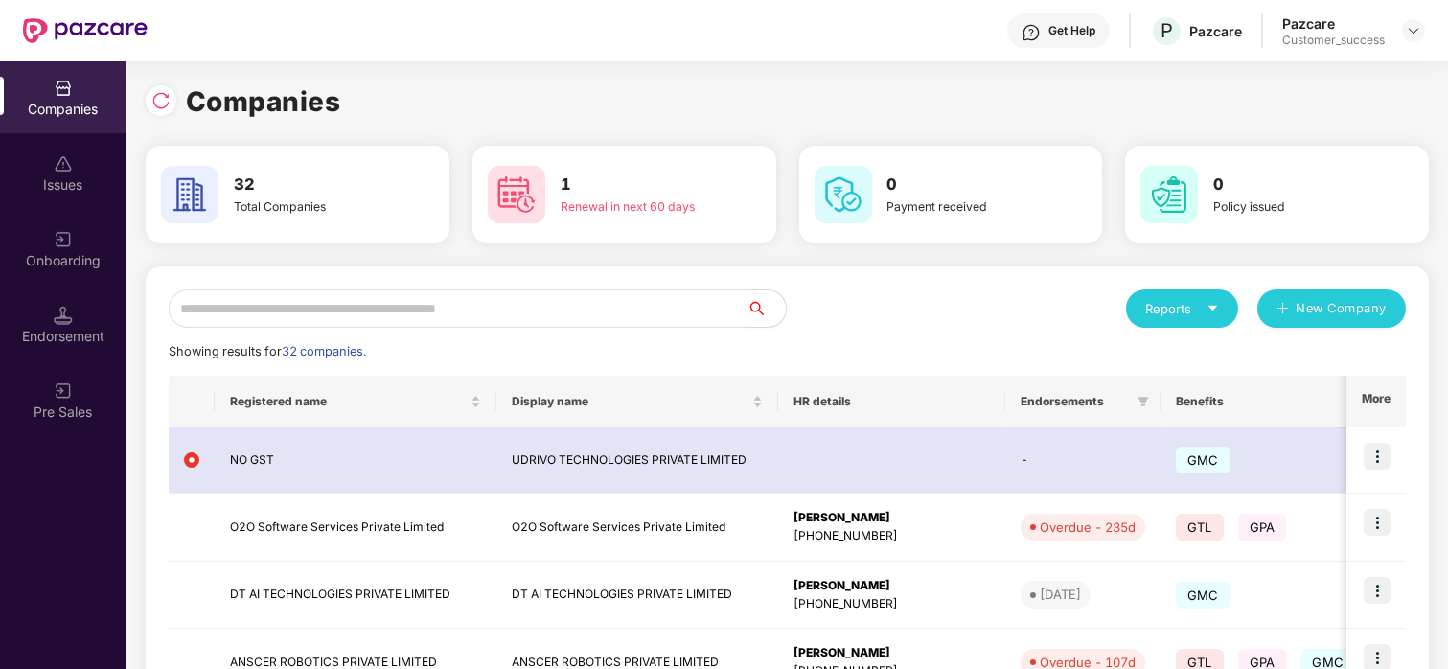
click at [263, 318] on input "text" at bounding box center [458, 308] width 579 height 38
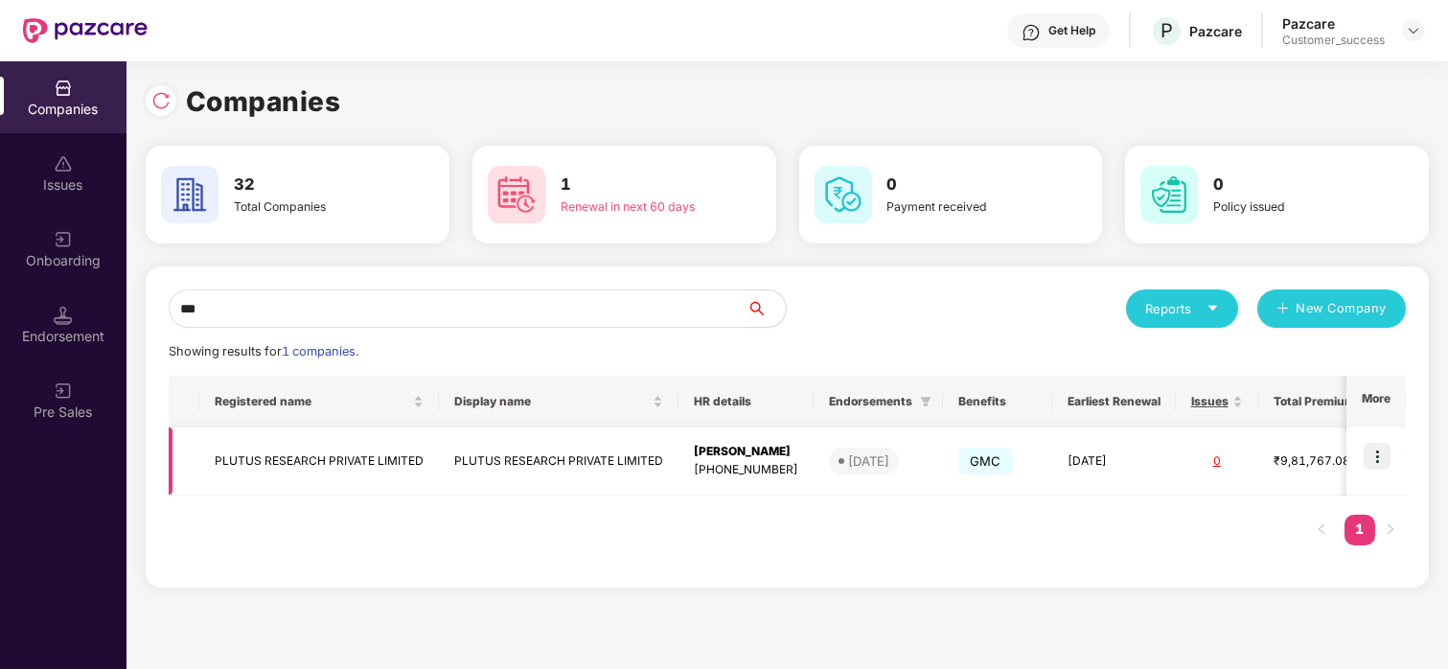
type input "***"
click at [1384, 457] on img at bounding box center [1376, 456] width 27 height 27
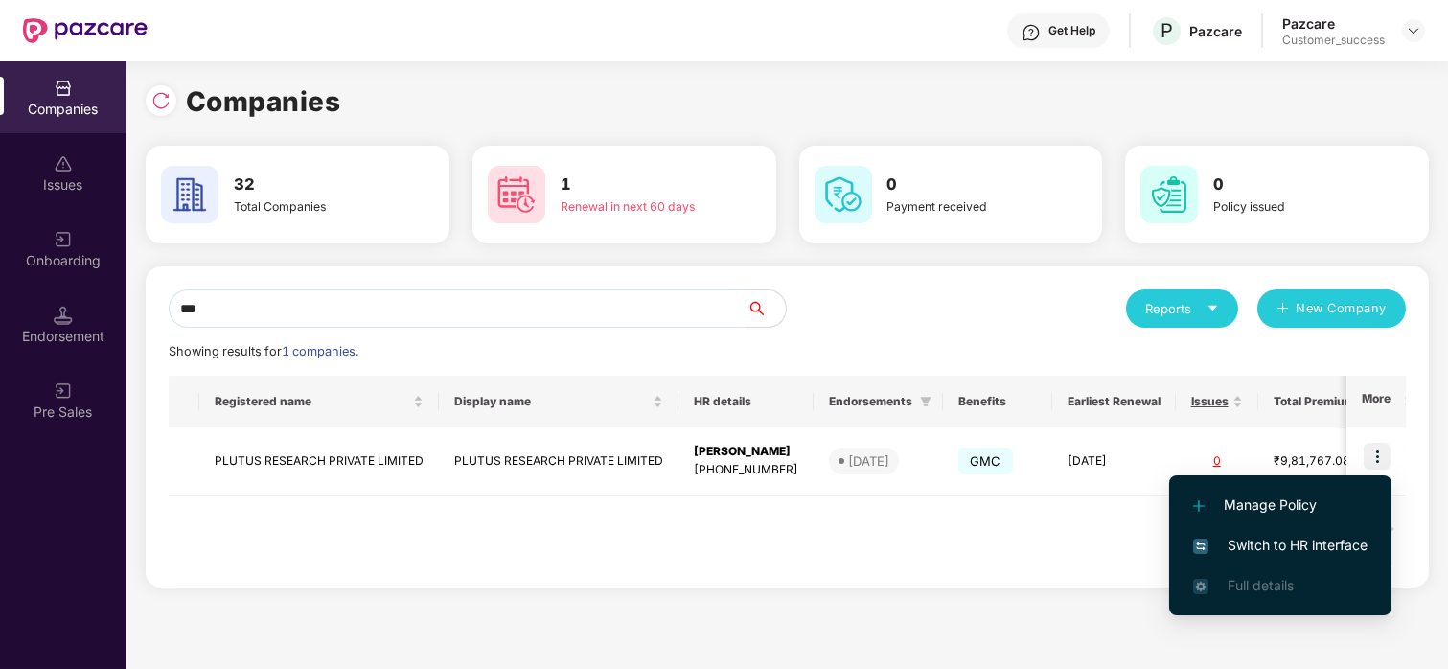
click at [1281, 540] on span "Switch to HR interface" at bounding box center [1280, 545] width 174 height 21
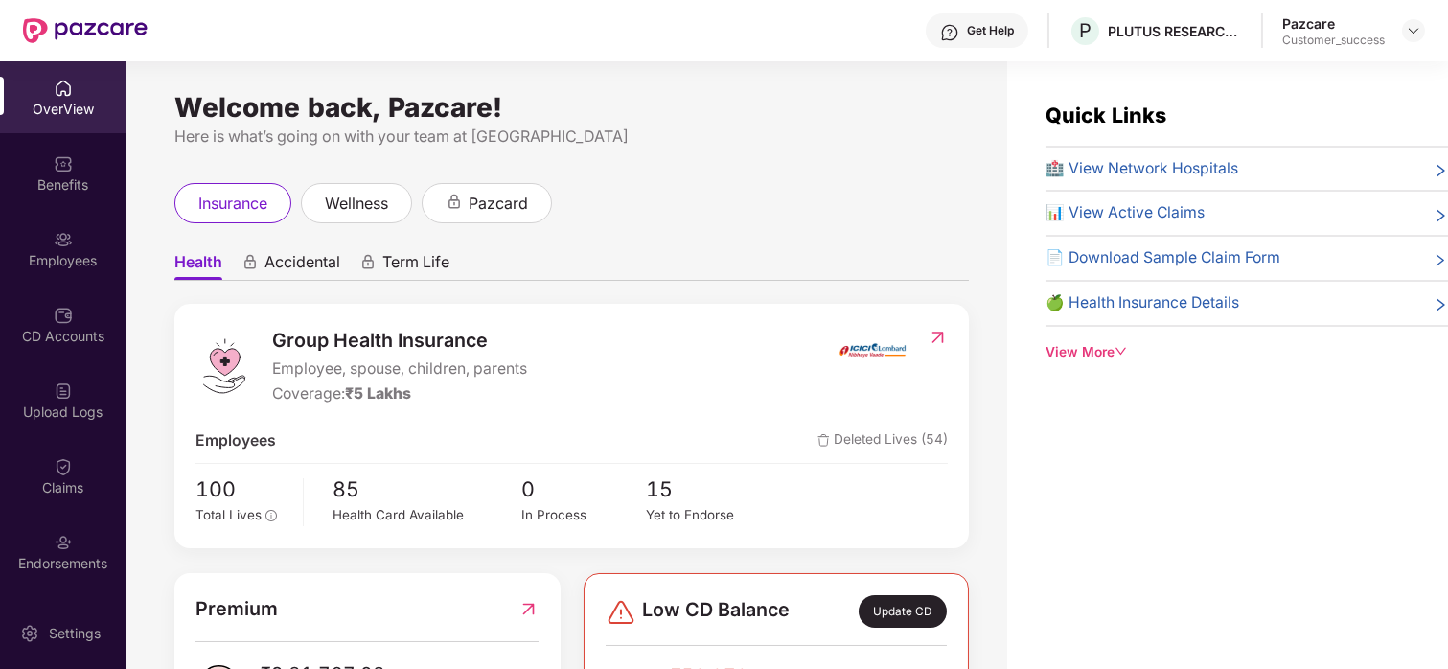
click at [56, 243] on img at bounding box center [63, 239] width 19 height 19
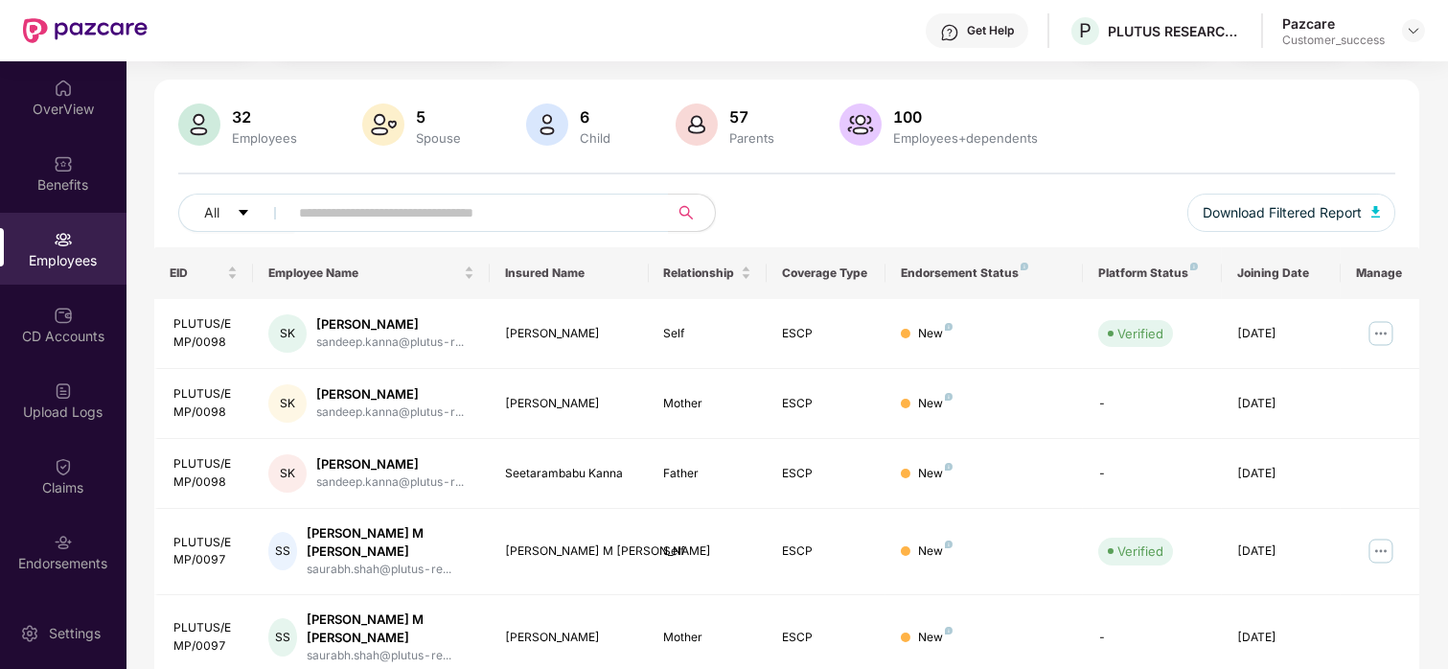
scroll to position [110, 0]
click at [1409, 25] on img at bounding box center [1413, 30] width 15 height 15
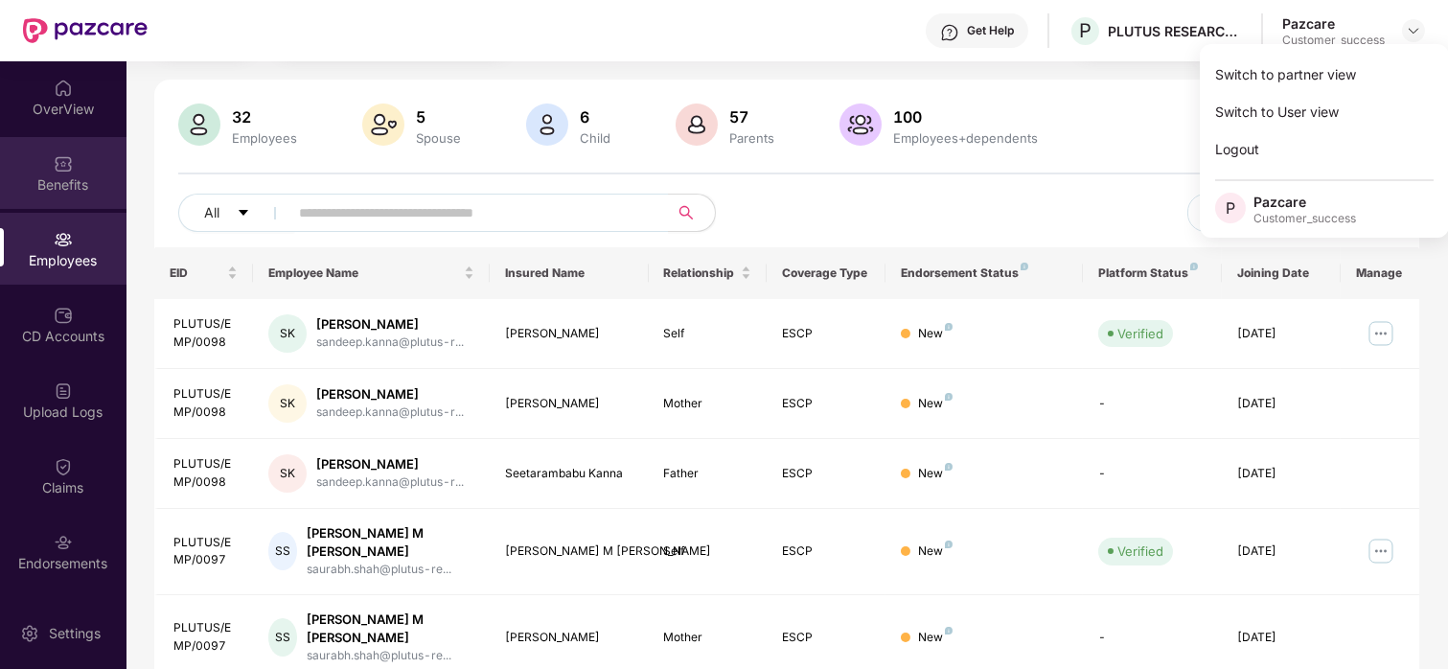
click at [74, 161] on div "Benefits" at bounding box center [63, 173] width 126 height 72
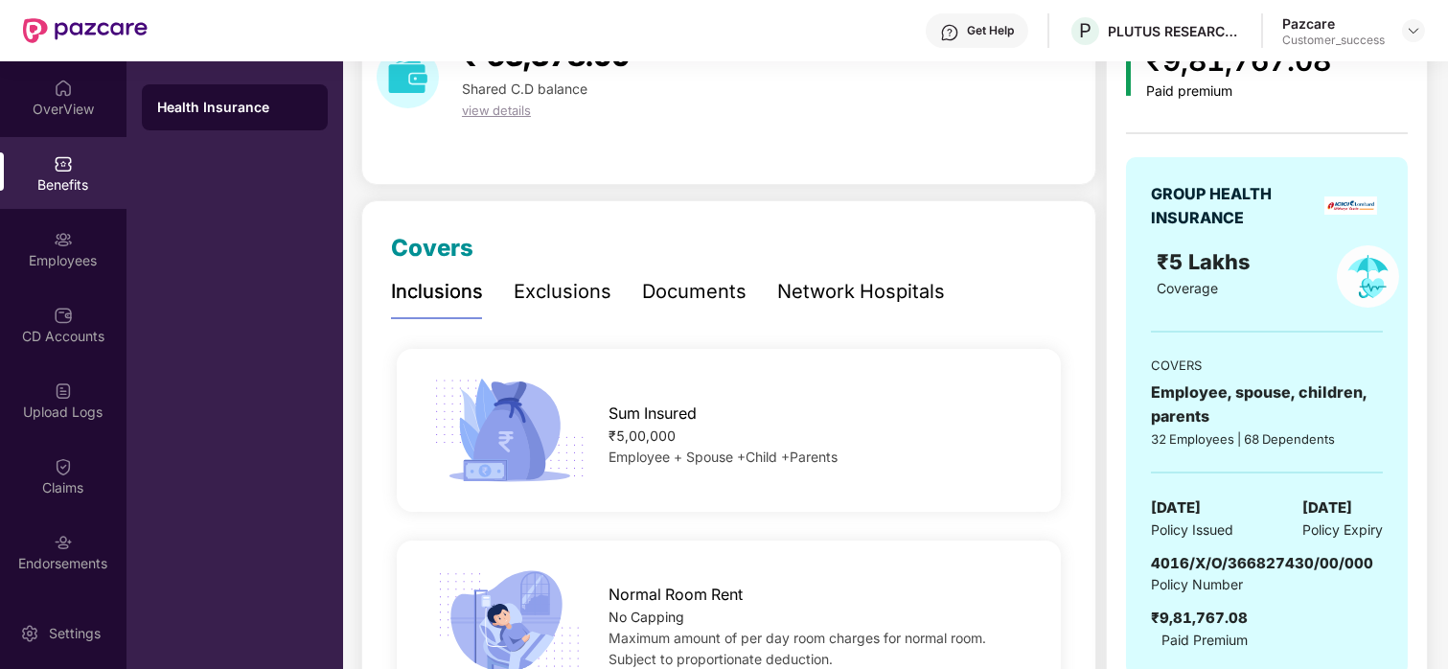
scroll to position [150, 0]
